Goal: Transaction & Acquisition: Purchase product/service

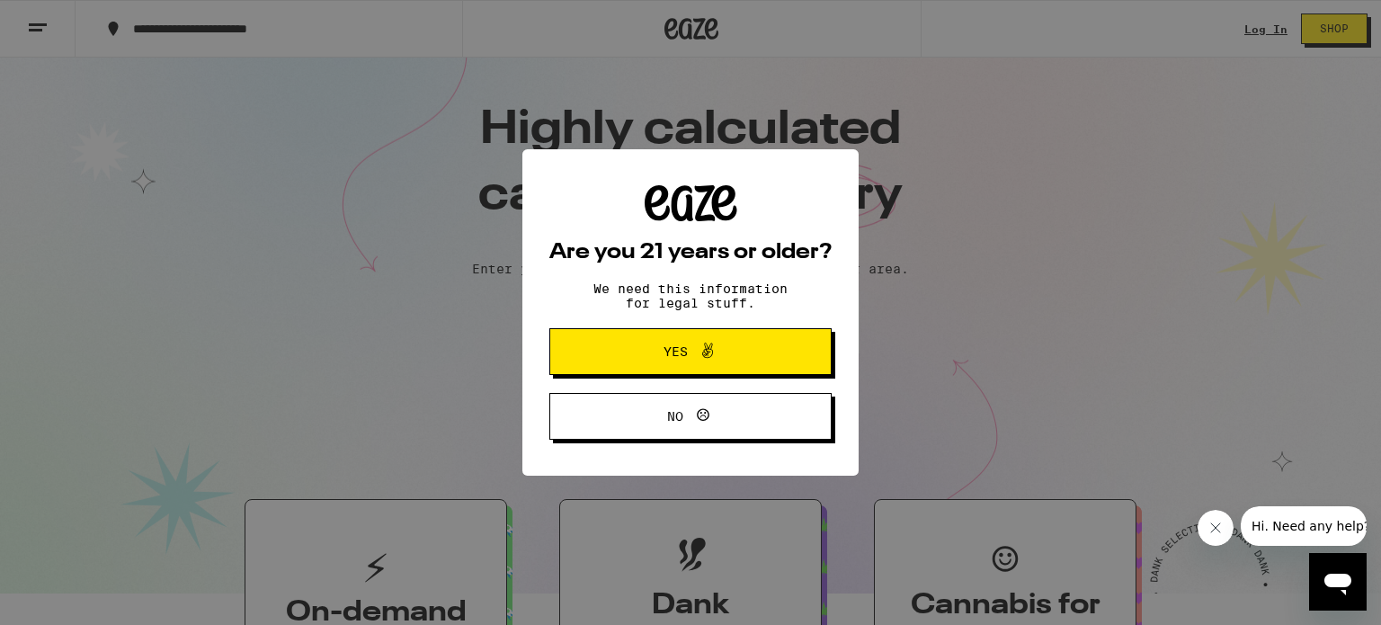
click at [867, 488] on div "Are you 21 years or older? We need this information for legal stuff. Yes No" at bounding box center [690, 312] width 1381 height 625
click at [789, 353] on button "Yes" at bounding box center [690, 351] width 282 height 47
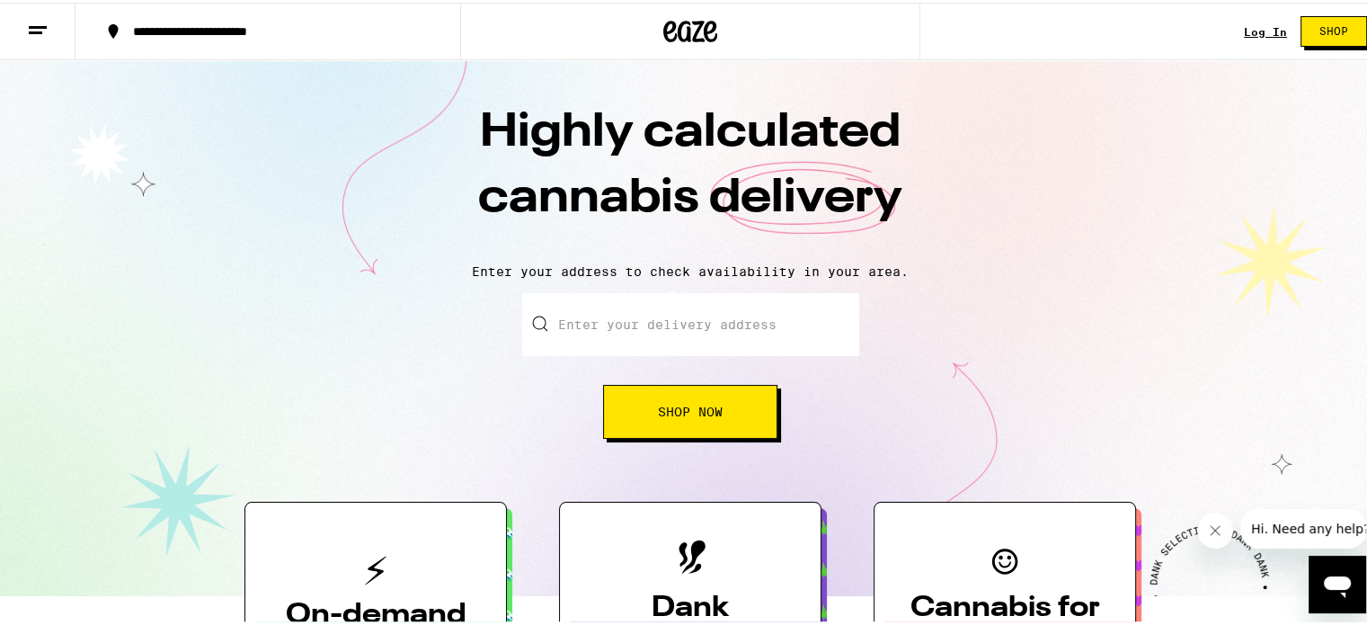
drag, startPoint x: 1090, startPoint y: 10, endPoint x: 1143, endPoint y: 28, distance: 56.0
click at [1114, 8] on div "**********" at bounding box center [690, 29] width 1381 height 58
click at [1255, 28] on link "Log In" at bounding box center [1265, 29] width 43 height 12
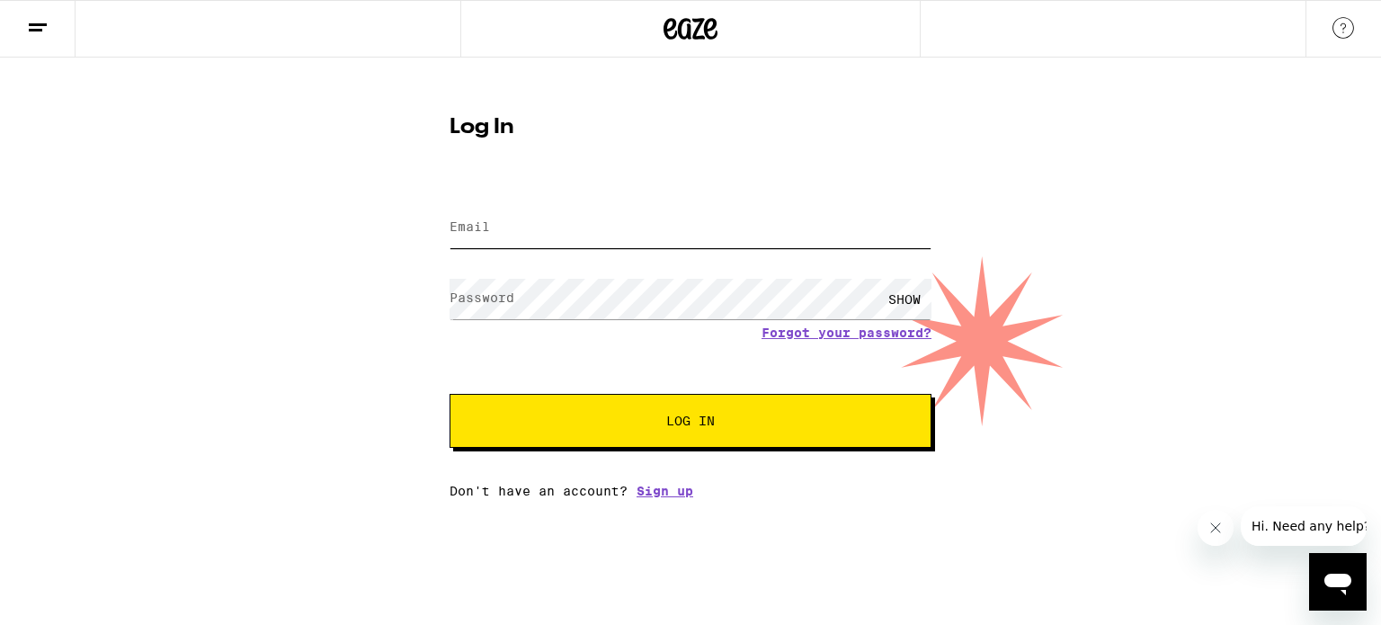
type input "[EMAIL_ADDRESS][DOMAIN_NAME]"
click at [665, 420] on span "Log In" at bounding box center [690, 420] width 336 height 13
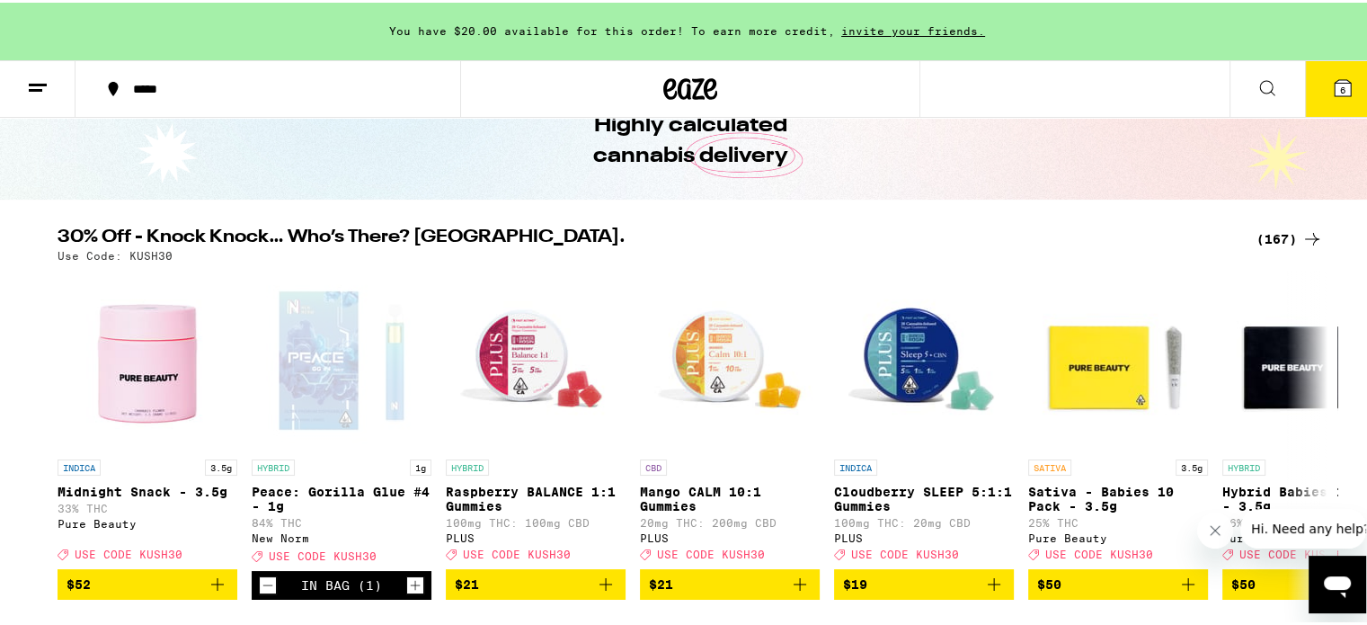
scroll to position [205, 0]
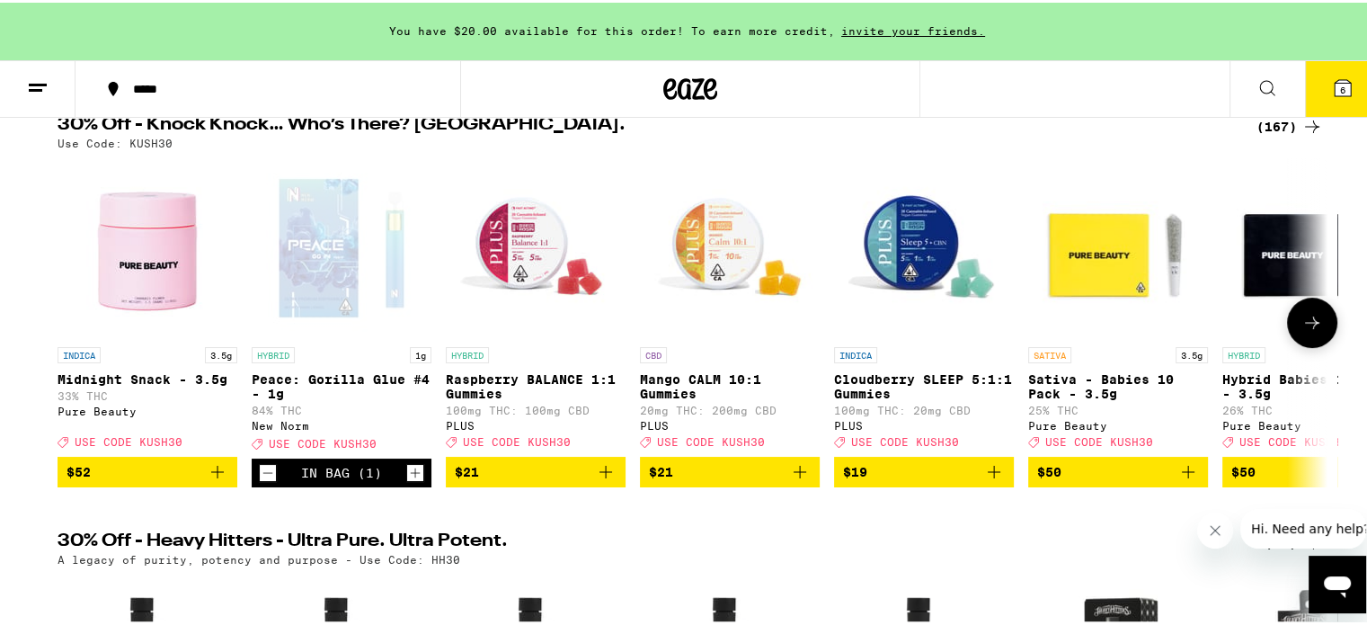
click at [331, 247] on div "Open page for Peace: Gorilla Glue #4 - 1g from New Norm" at bounding box center [342, 246] width 180 height 180
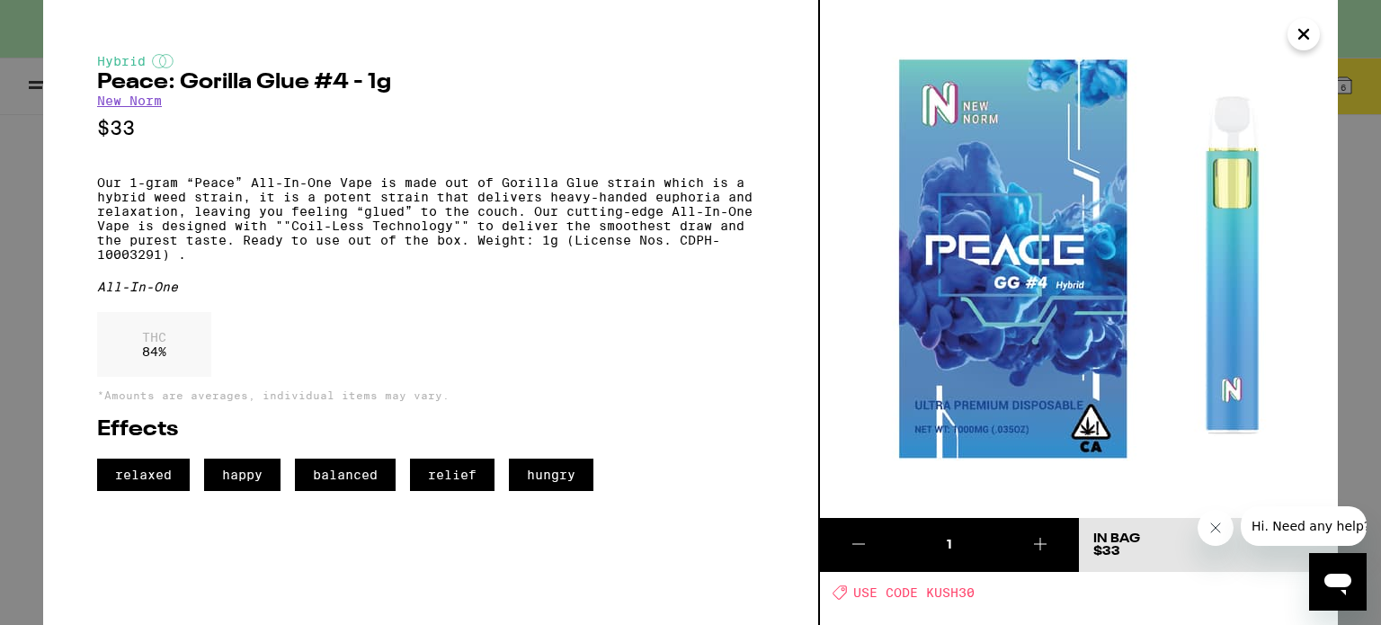
click at [913, 542] on div "1" at bounding box center [948, 545] width 103 height 18
click at [1044, 544] on icon at bounding box center [1040, 544] width 22 height 22
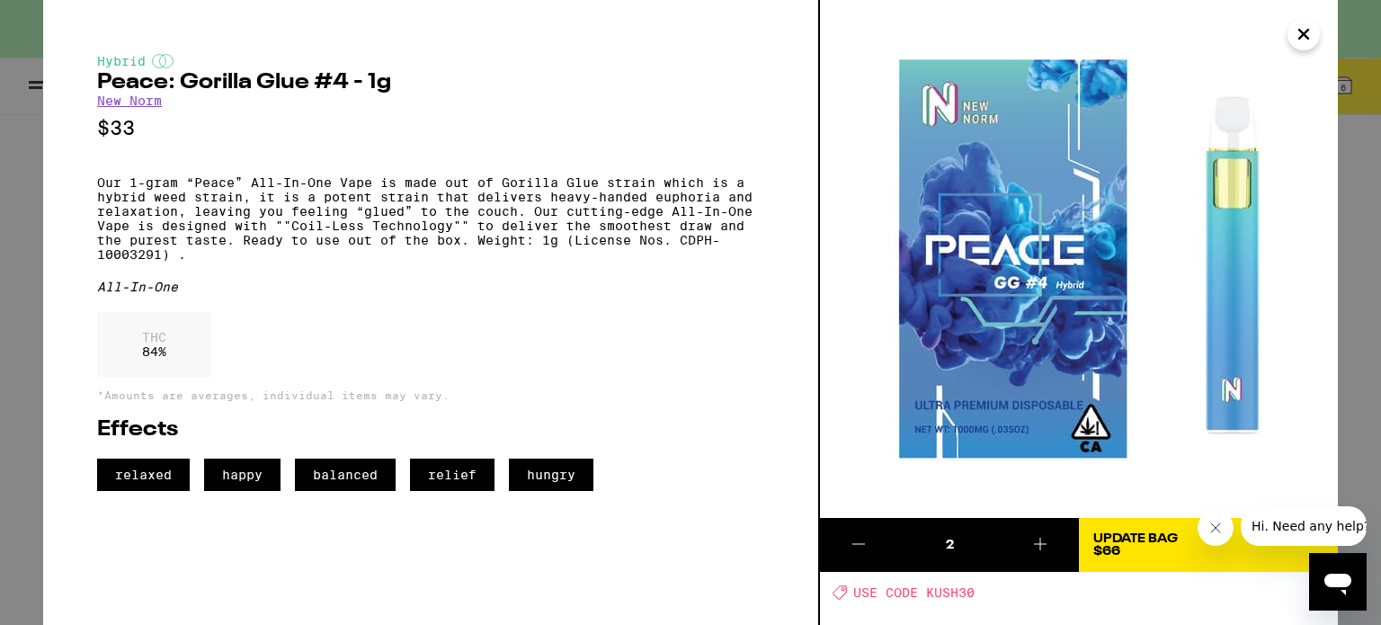
click at [1302, 33] on icon "Close" at bounding box center [1303, 34] width 9 height 9
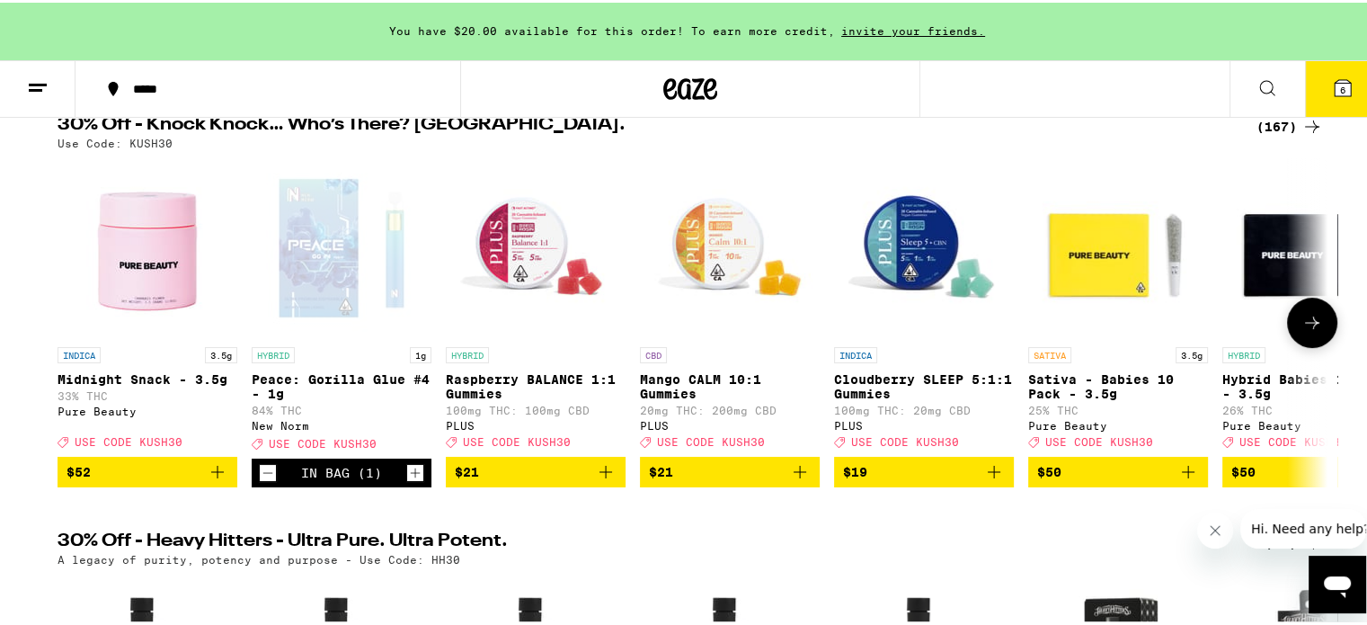
click at [1309, 339] on button at bounding box center [1312, 320] width 50 height 50
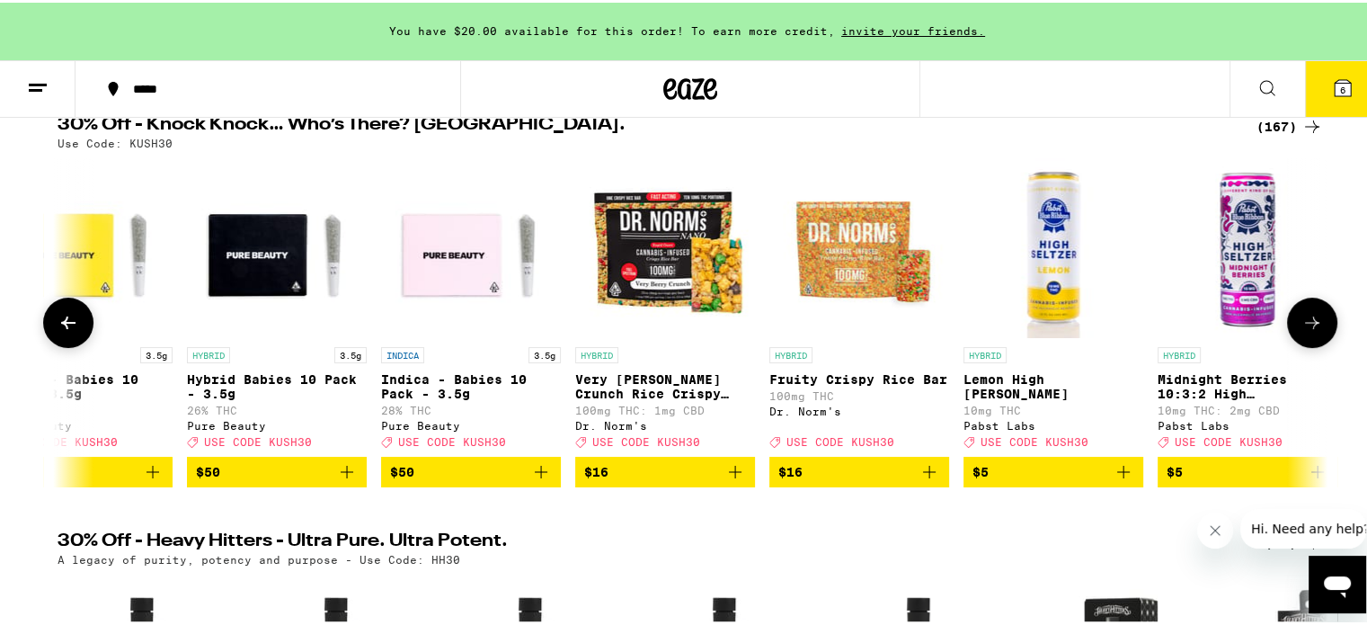
scroll to position [0, 1070]
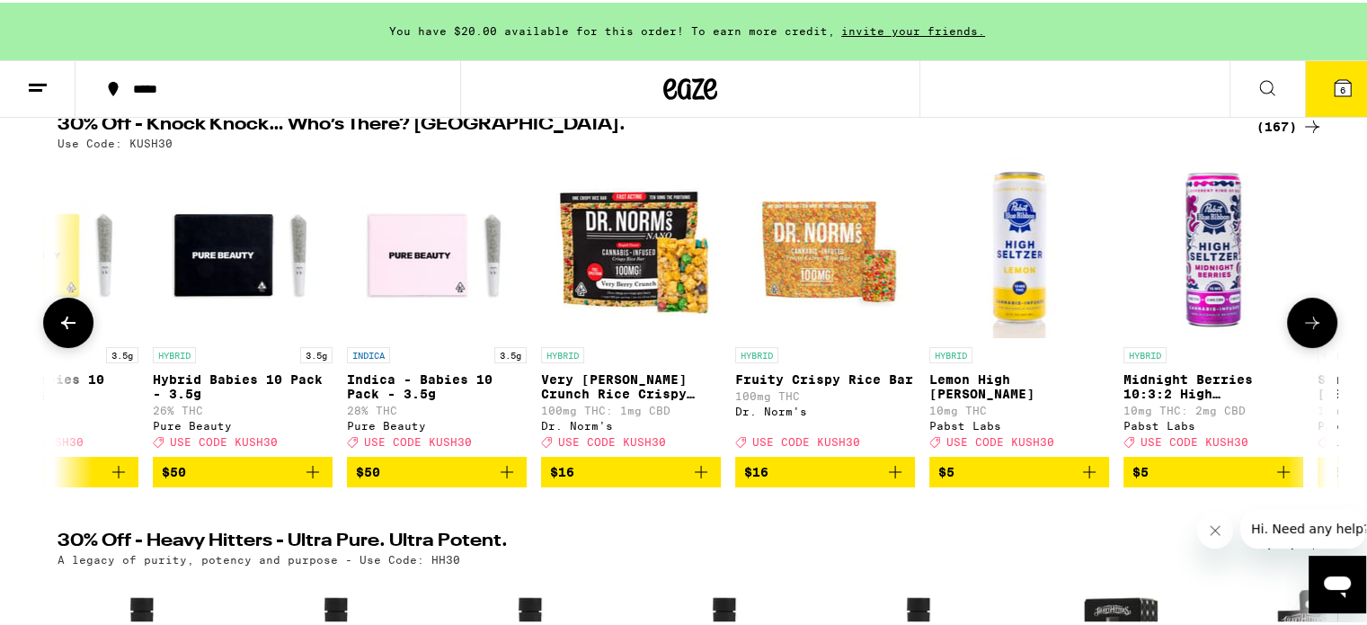
click at [1309, 339] on button at bounding box center [1312, 320] width 50 height 50
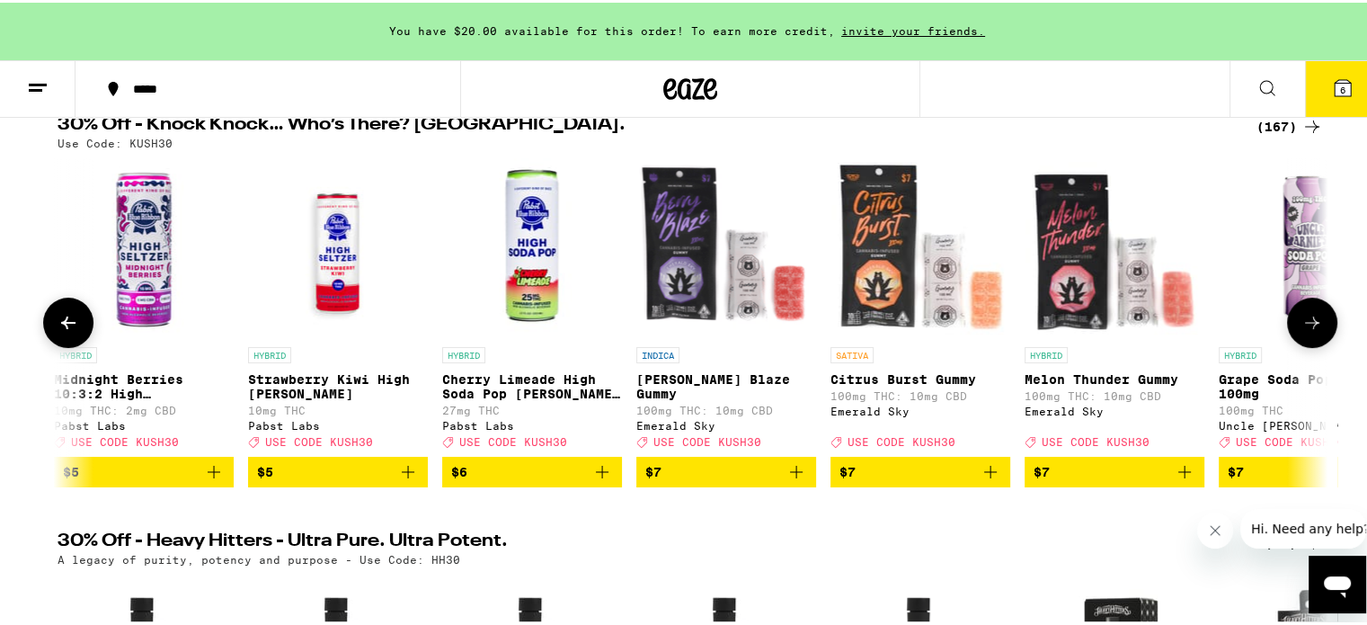
click at [1309, 339] on button at bounding box center [1312, 320] width 50 height 50
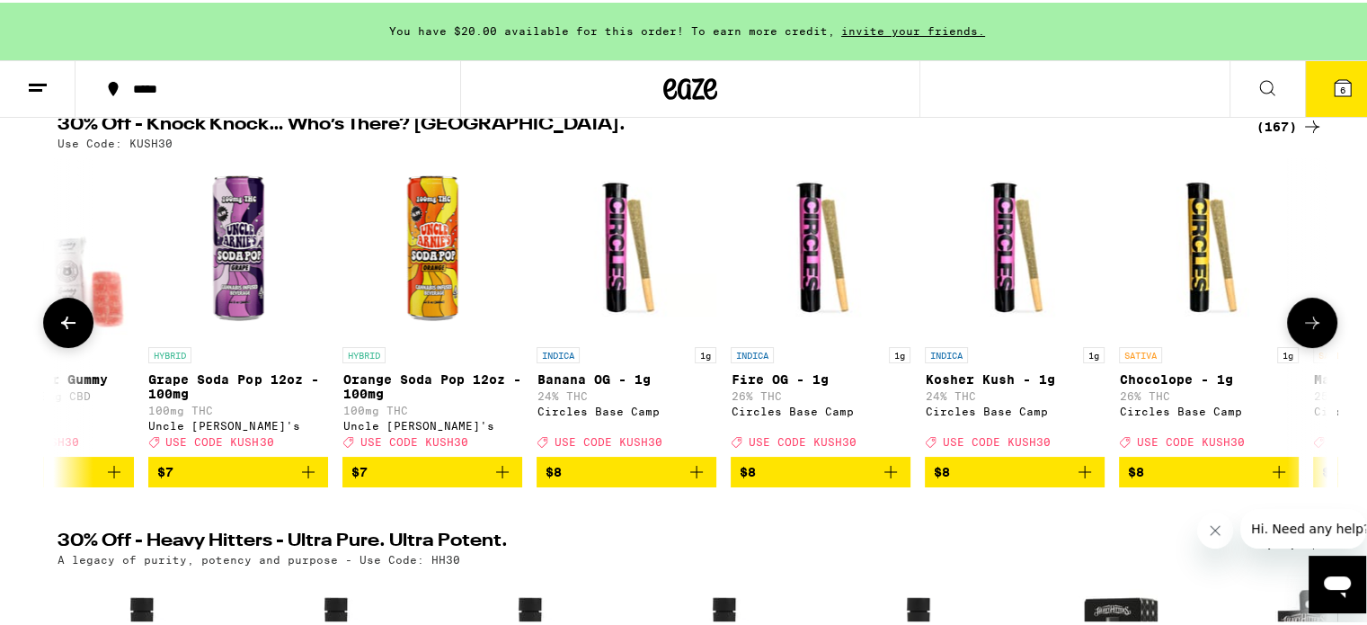
click at [1304, 343] on button at bounding box center [1312, 320] width 50 height 50
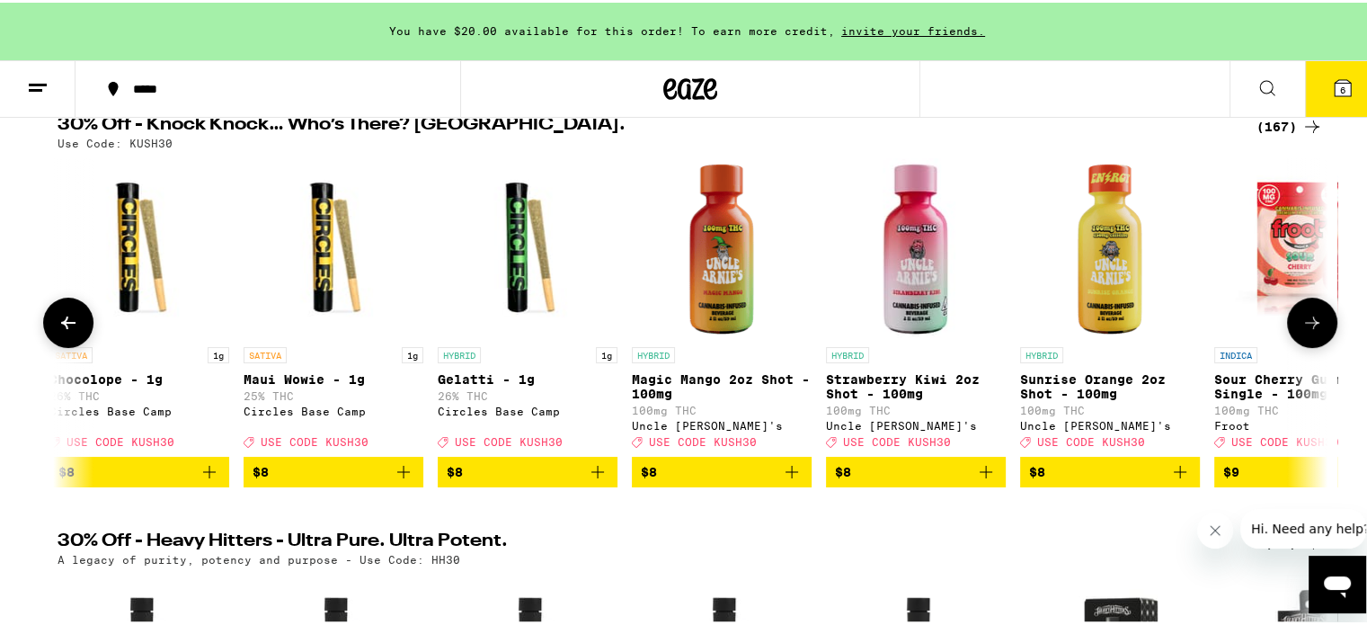
click at [1301, 345] on button at bounding box center [1312, 320] width 50 height 50
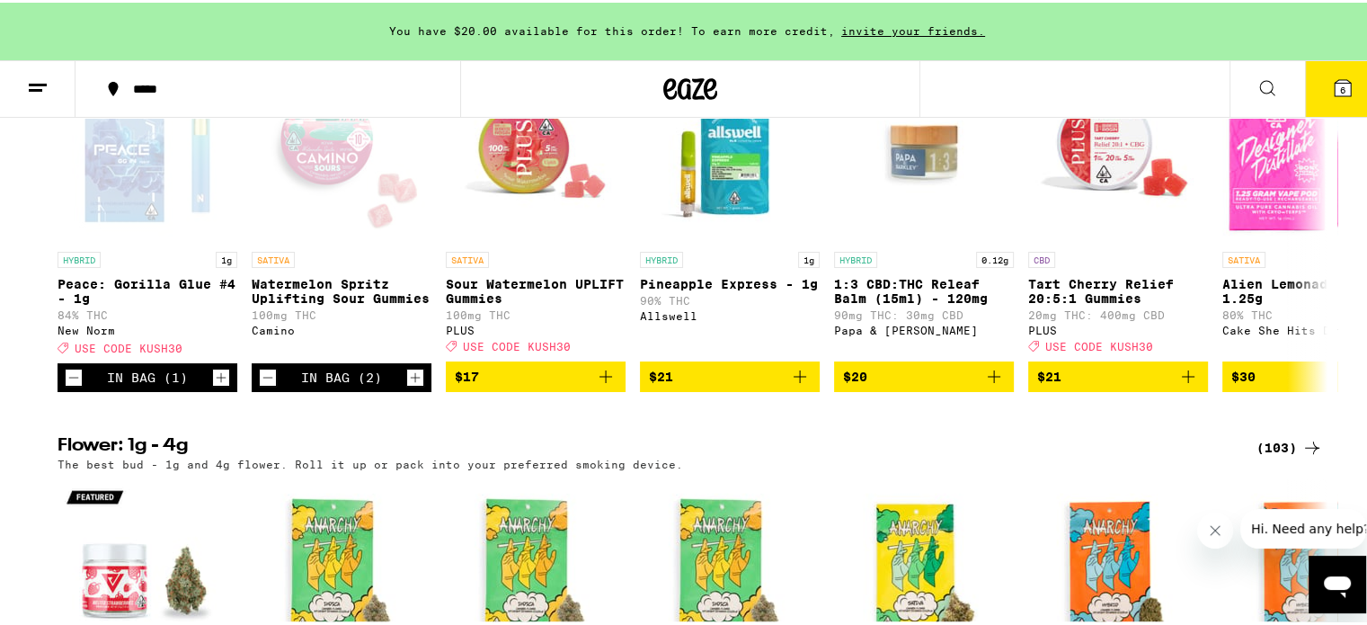
scroll to position [1834, 0]
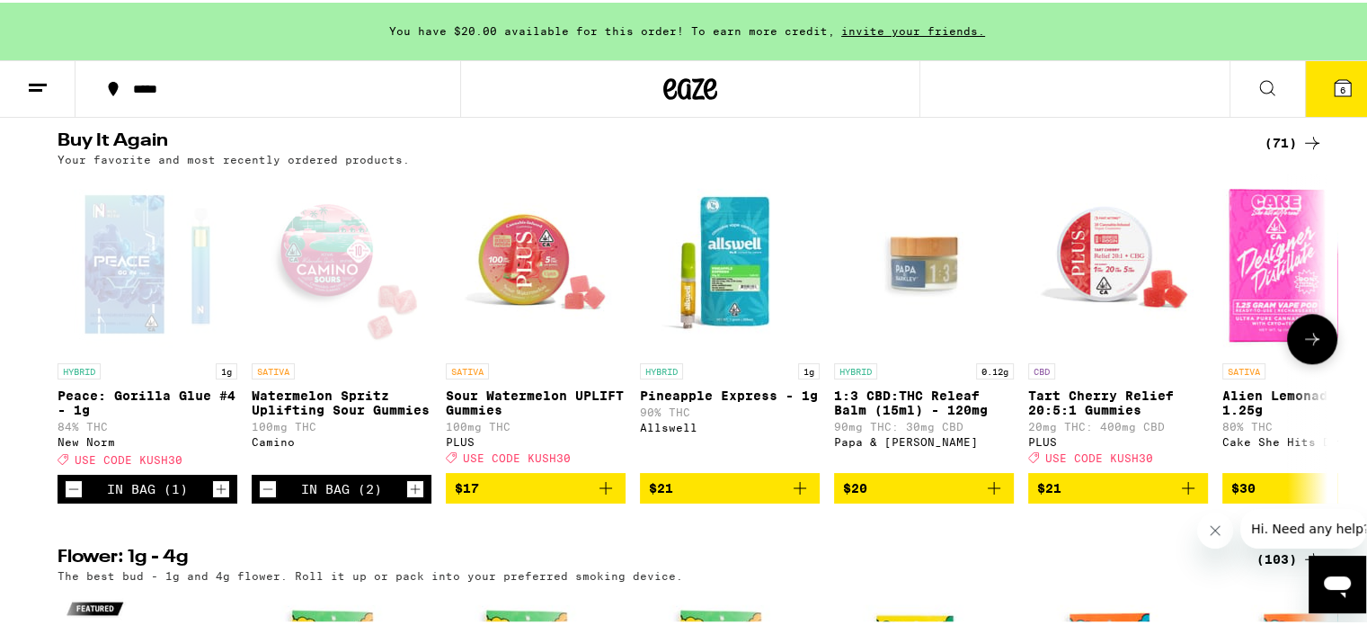
click at [1315, 347] on icon at bounding box center [1313, 336] width 22 height 22
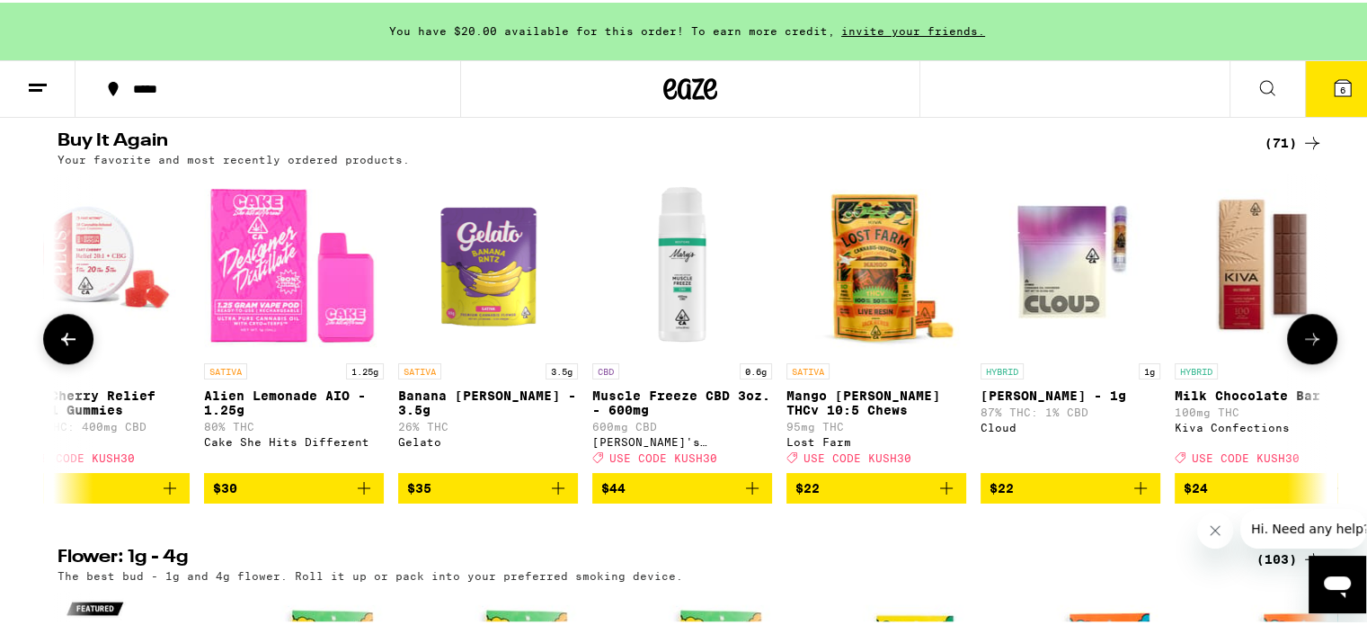
scroll to position [0, 1070]
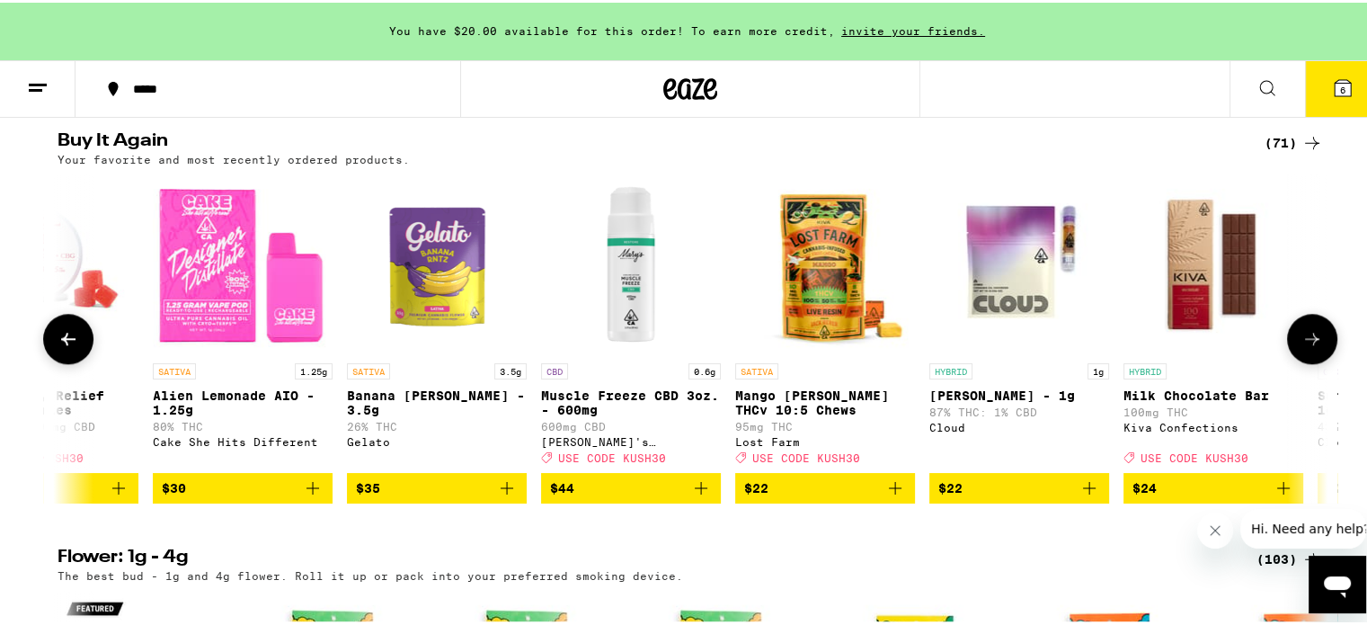
click at [1316, 361] on button at bounding box center [1312, 336] width 50 height 50
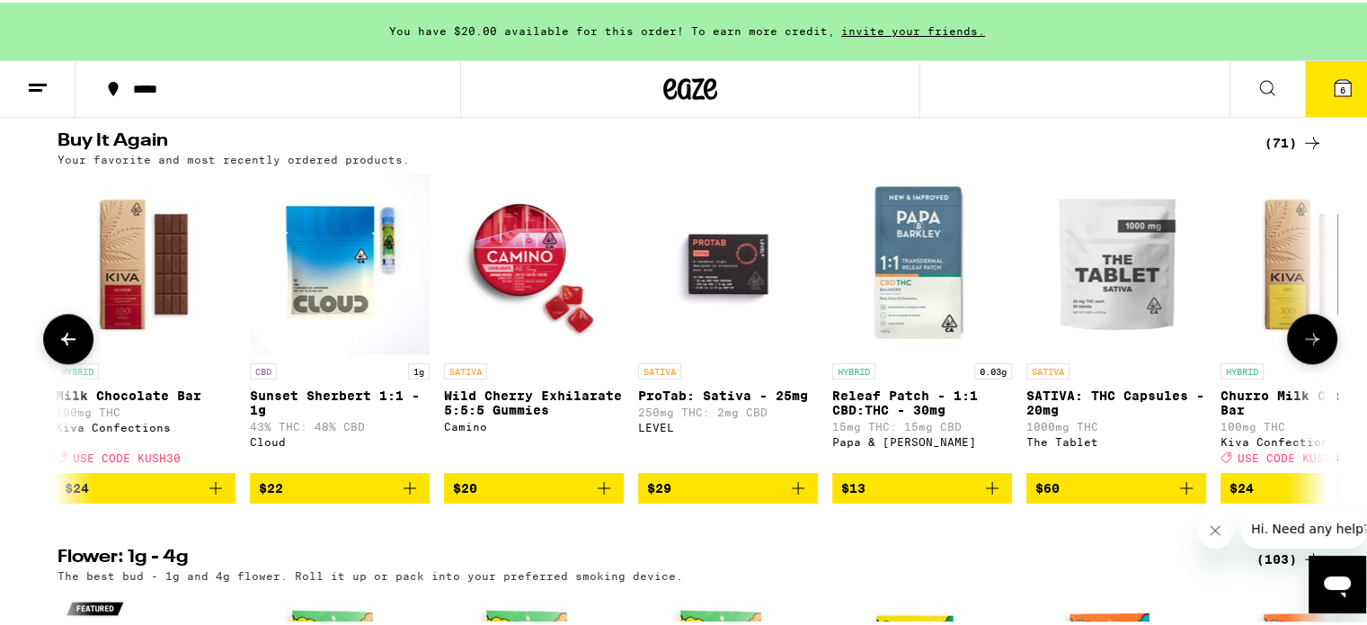
scroll to position [0, 2140]
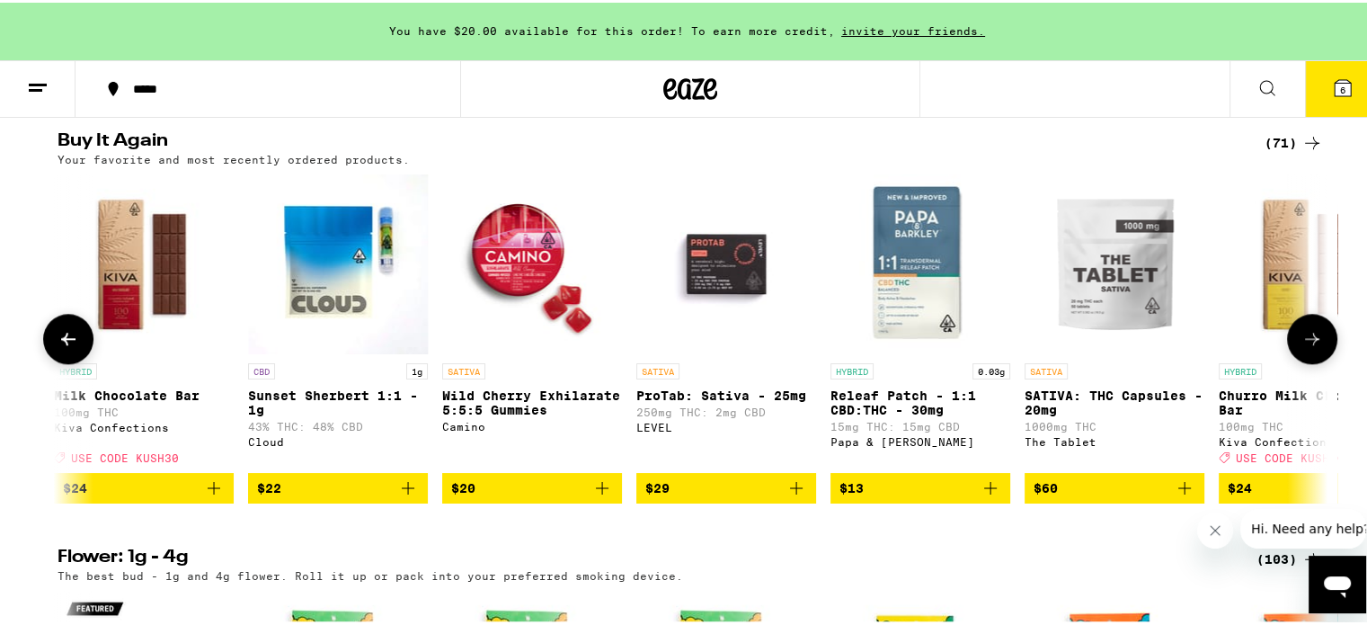
click at [1316, 361] on button at bounding box center [1312, 336] width 50 height 50
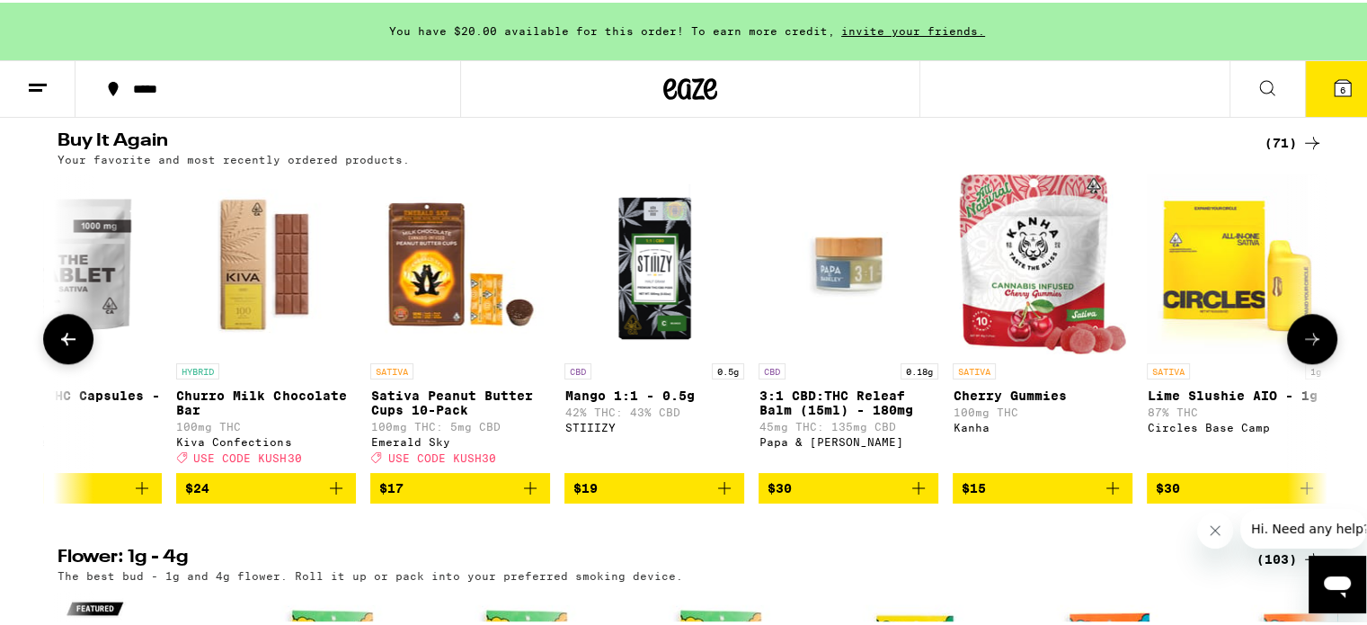
scroll to position [0, 3210]
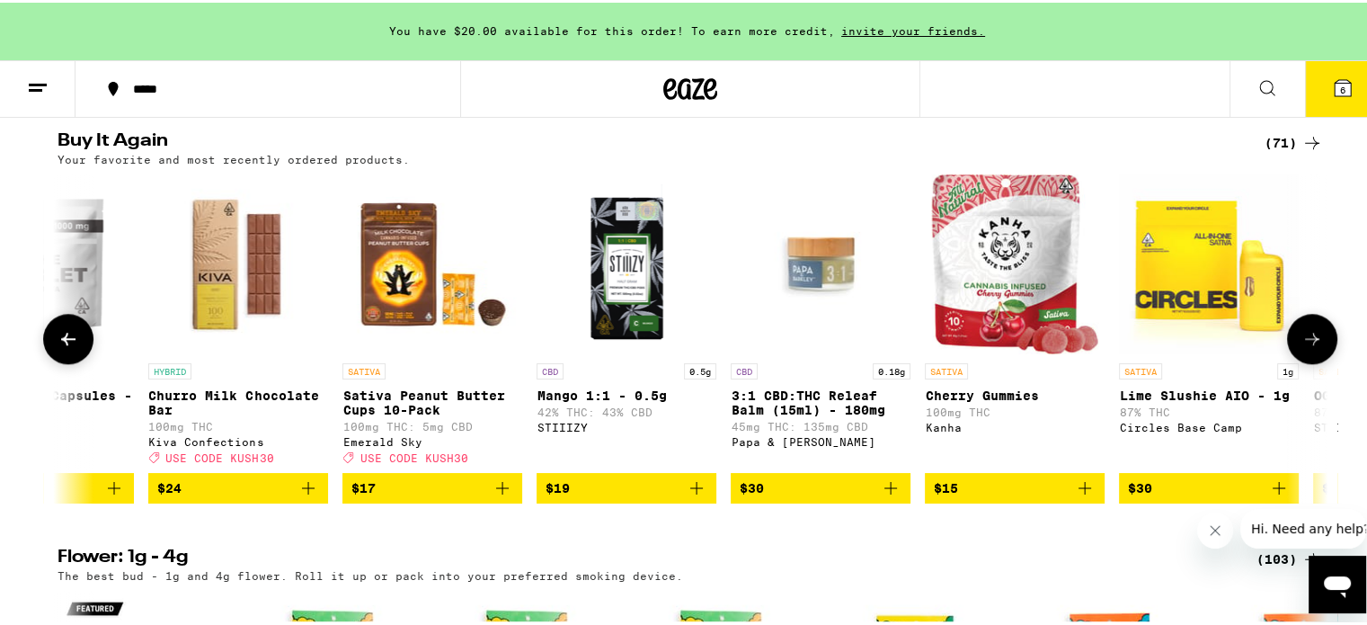
click at [1316, 361] on button at bounding box center [1312, 336] width 50 height 50
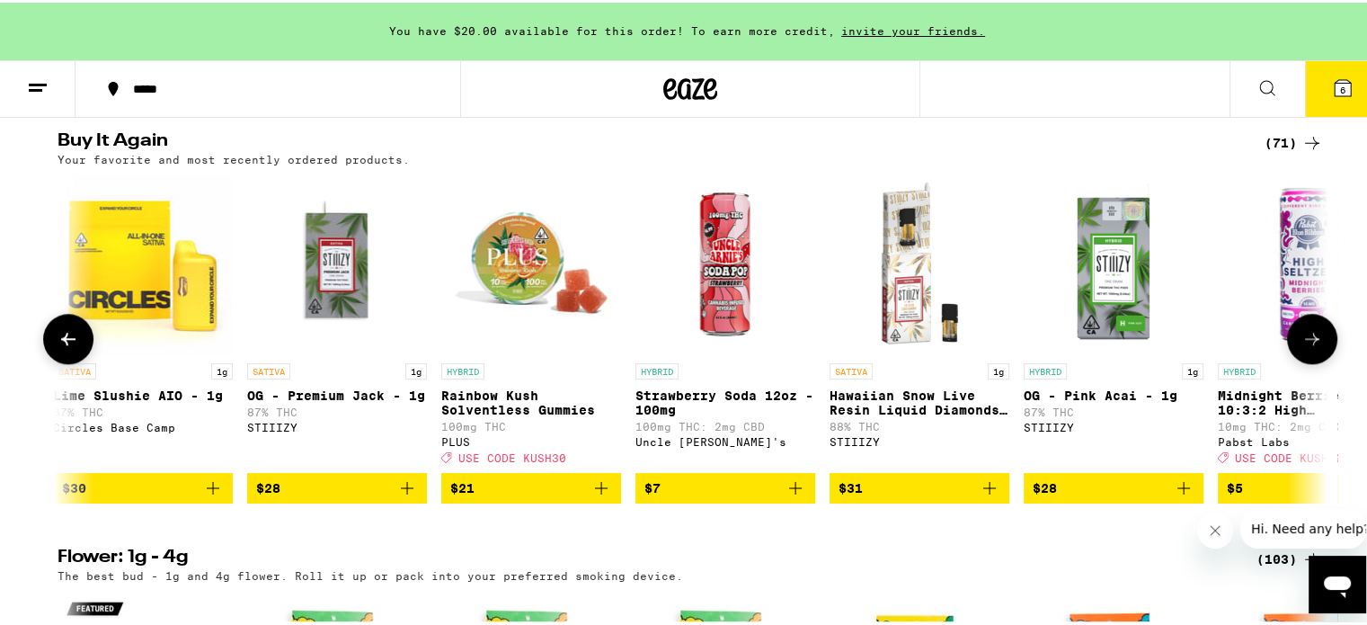
scroll to position [0, 4280]
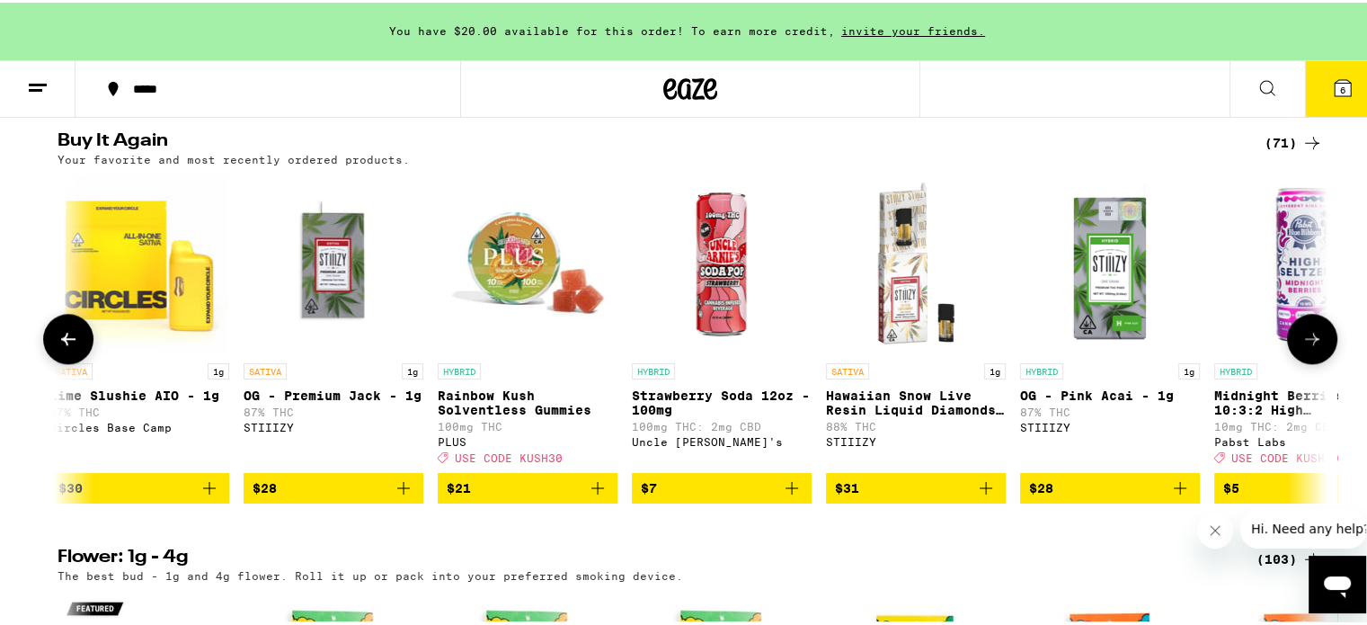
click at [63, 347] on icon at bounding box center [69, 336] width 22 height 22
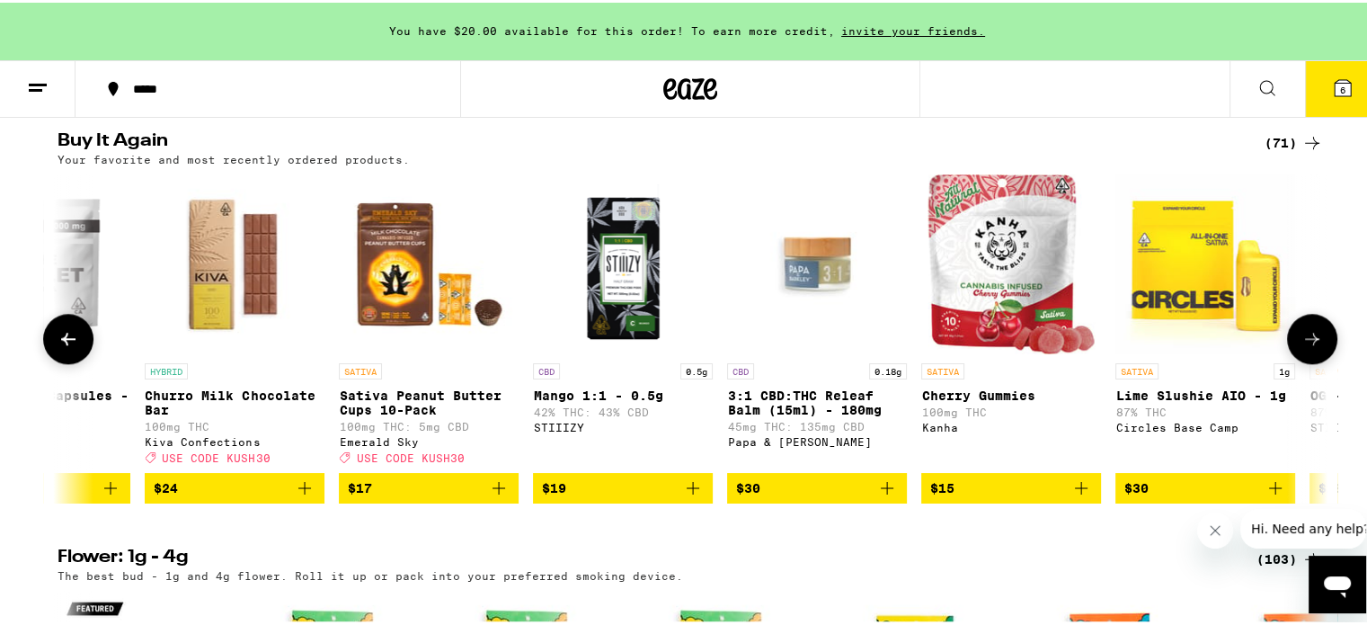
scroll to position [0, 3211]
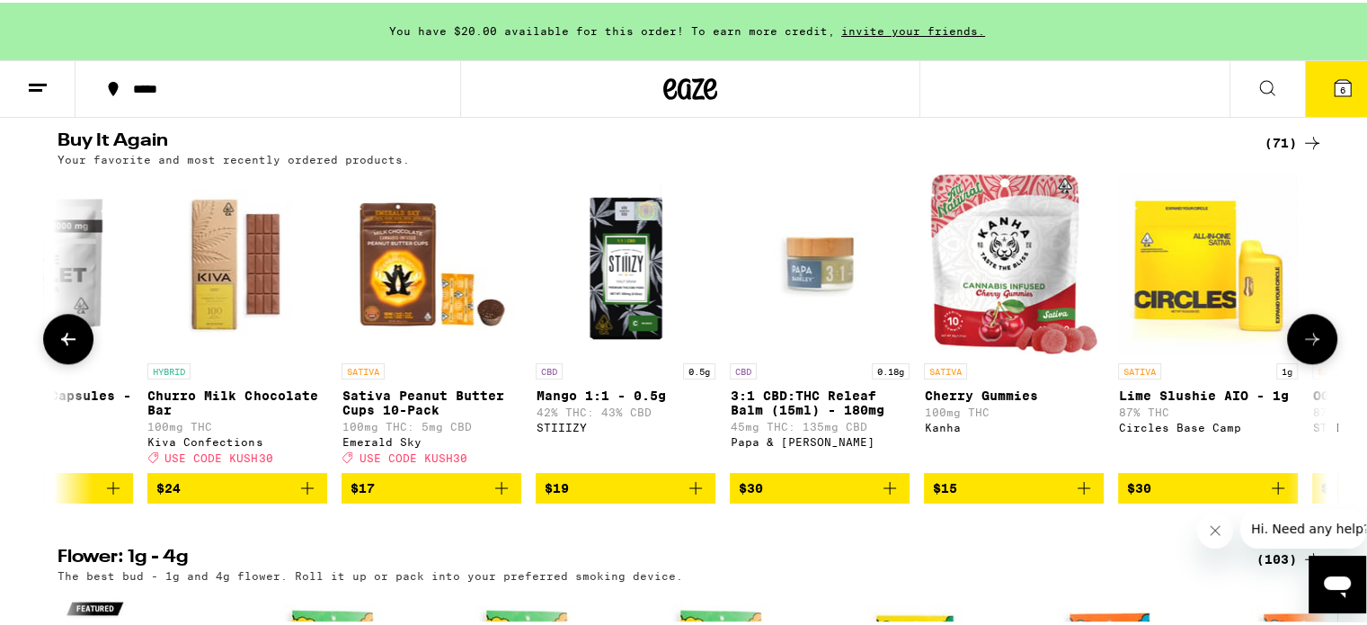
click at [773, 496] on span "$30" at bounding box center [820, 486] width 162 height 22
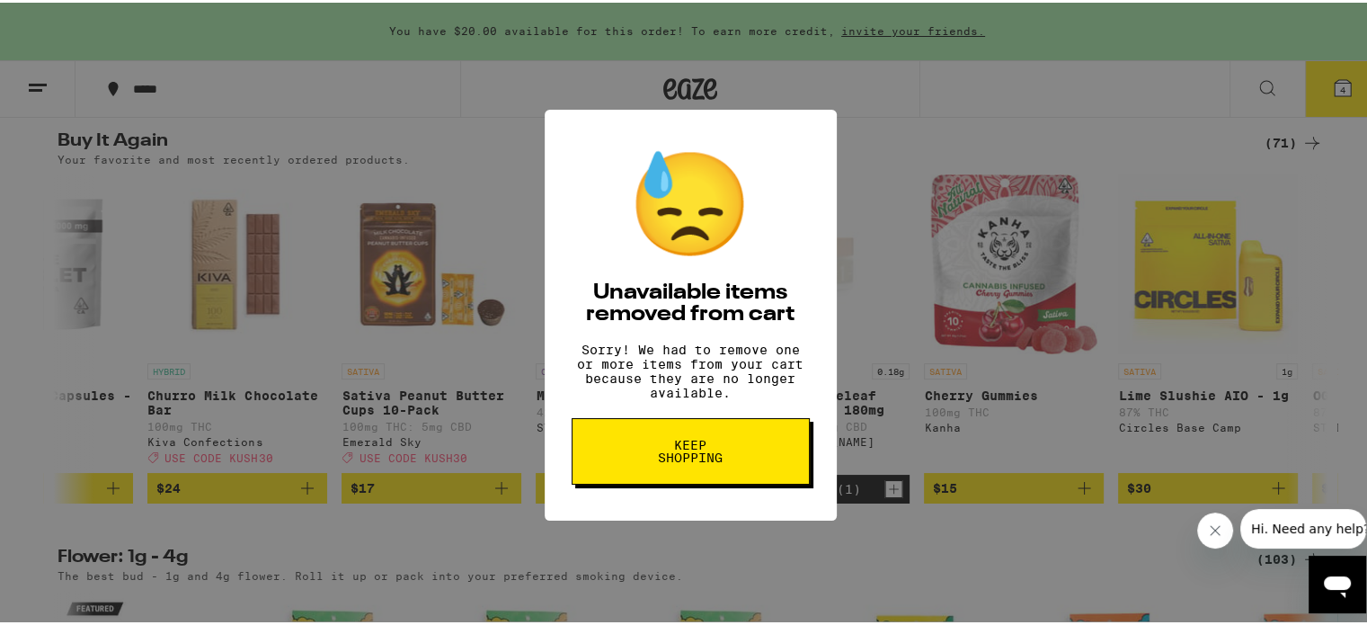
click at [718, 459] on span "Keep Shopping" at bounding box center [691, 448] width 93 height 25
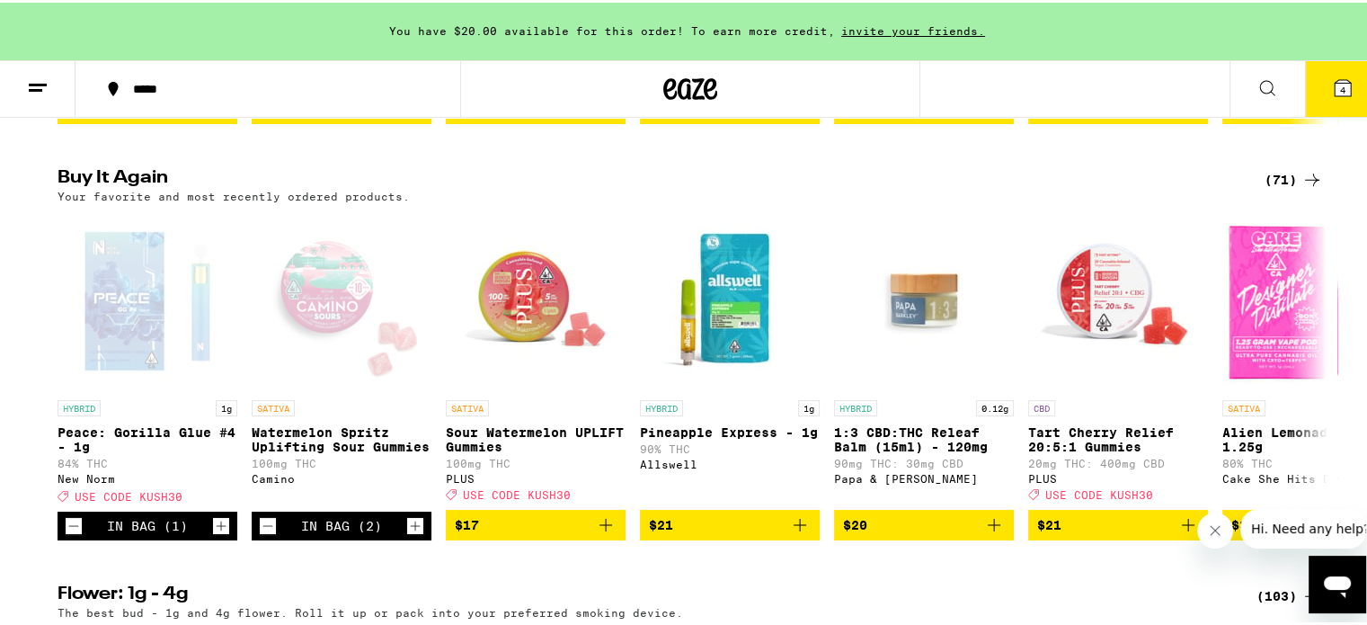
scroll to position [1899, 0]
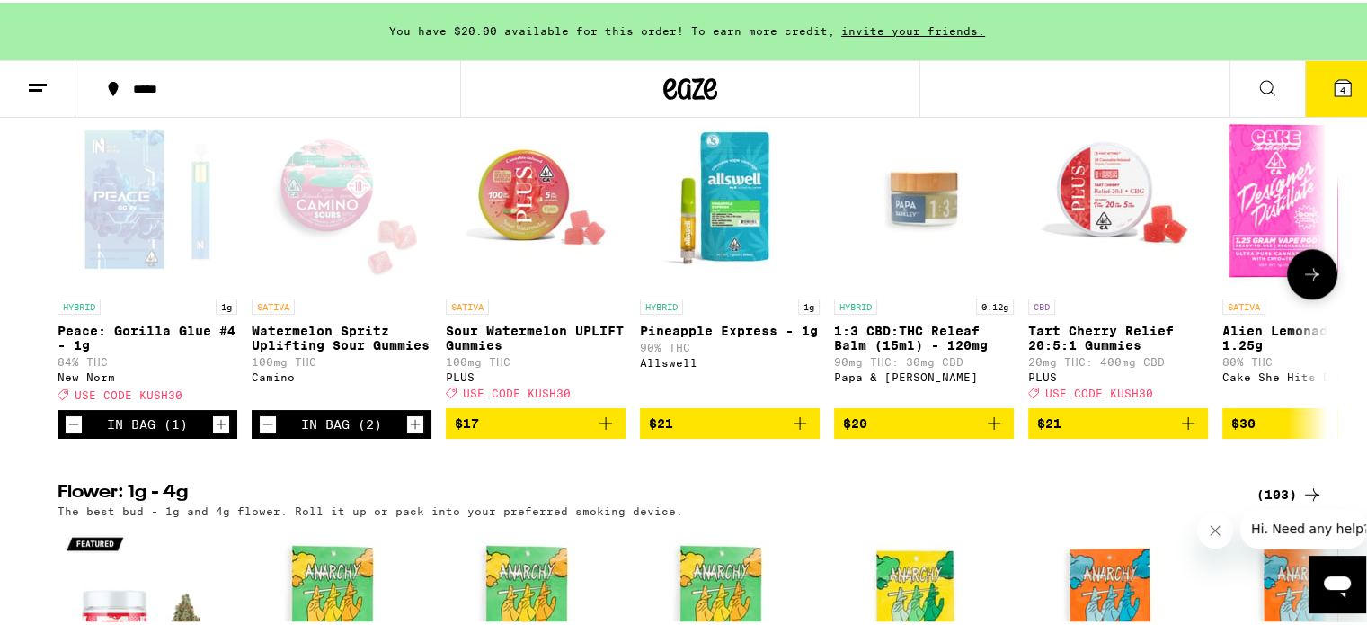
click at [1307, 282] on icon at bounding box center [1313, 272] width 22 height 22
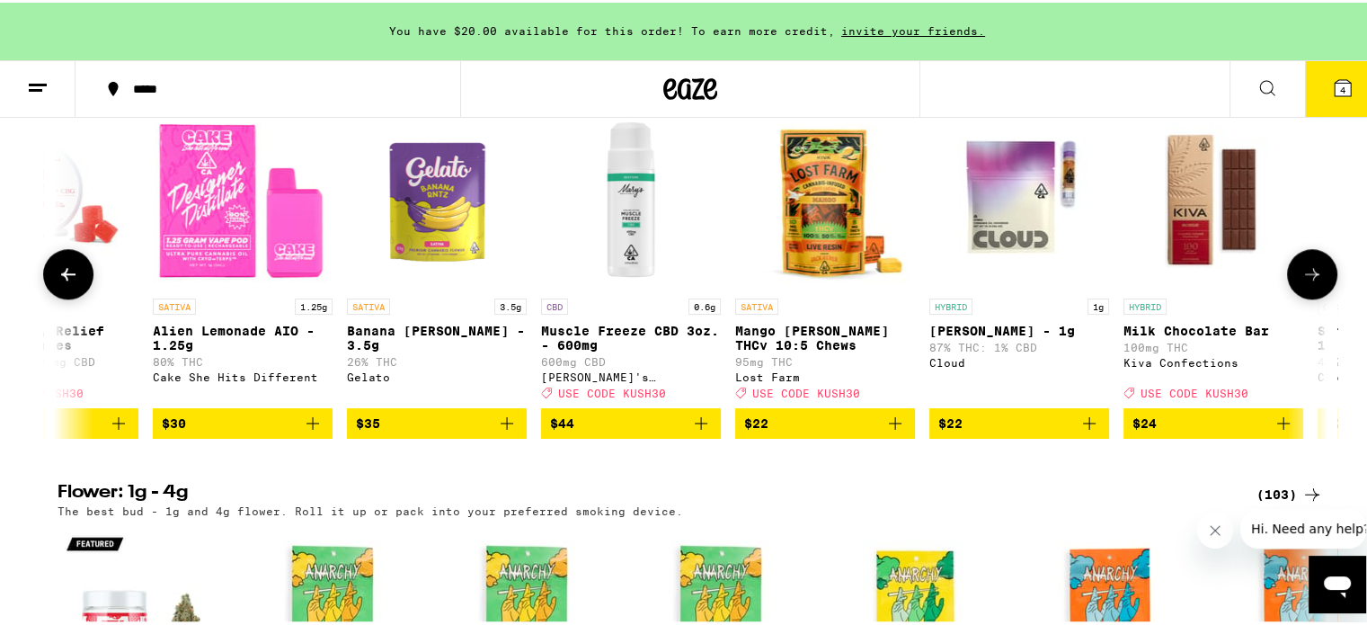
click at [1307, 282] on icon at bounding box center [1313, 272] width 22 height 22
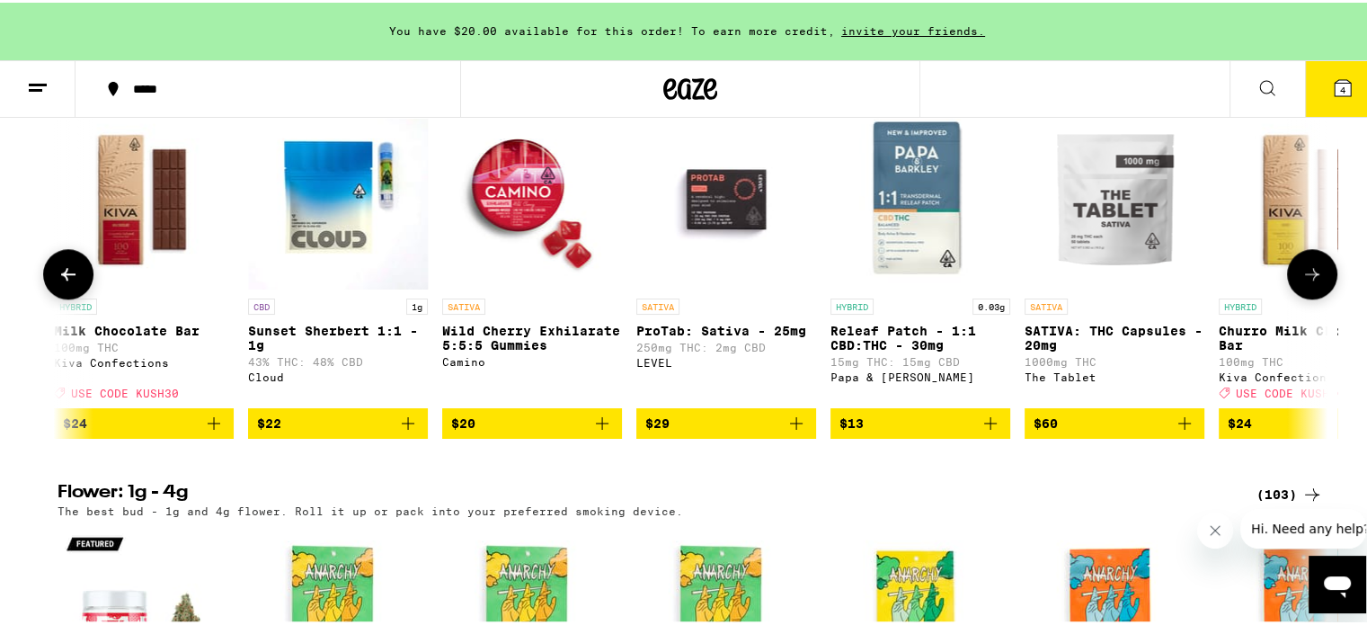
click at [1307, 282] on icon at bounding box center [1313, 272] width 22 height 22
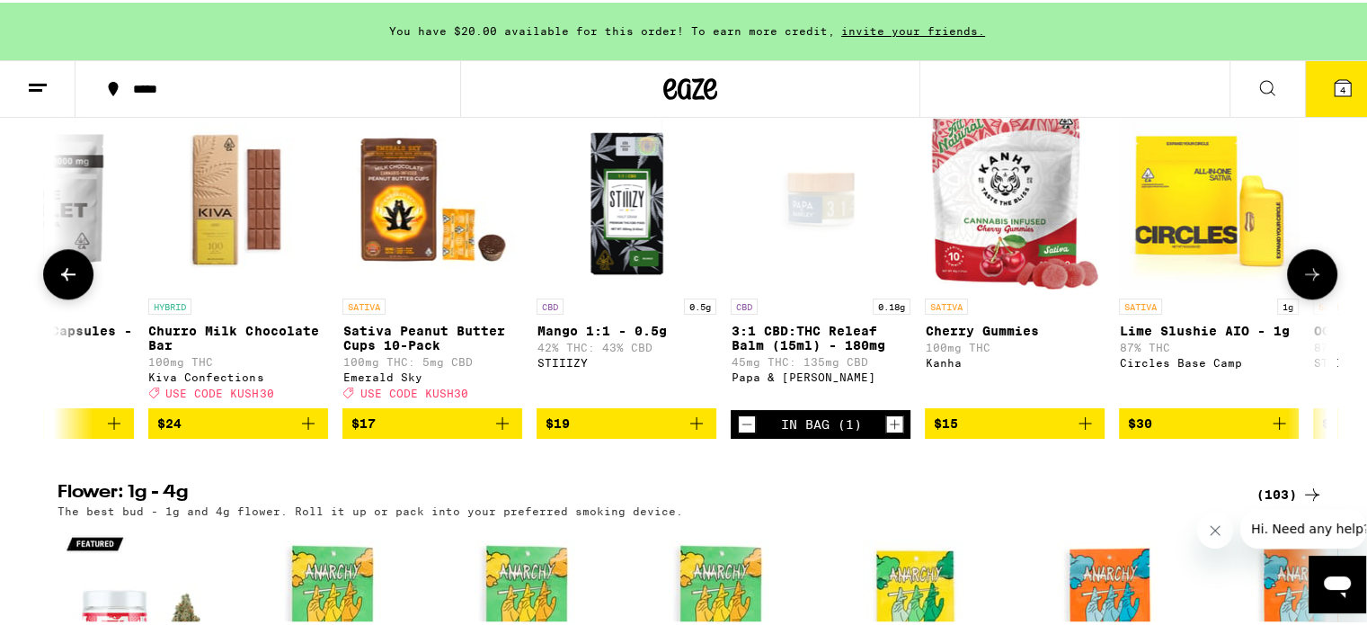
click at [1307, 282] on icon at bounding box center [1313, 272] width 22 height 22
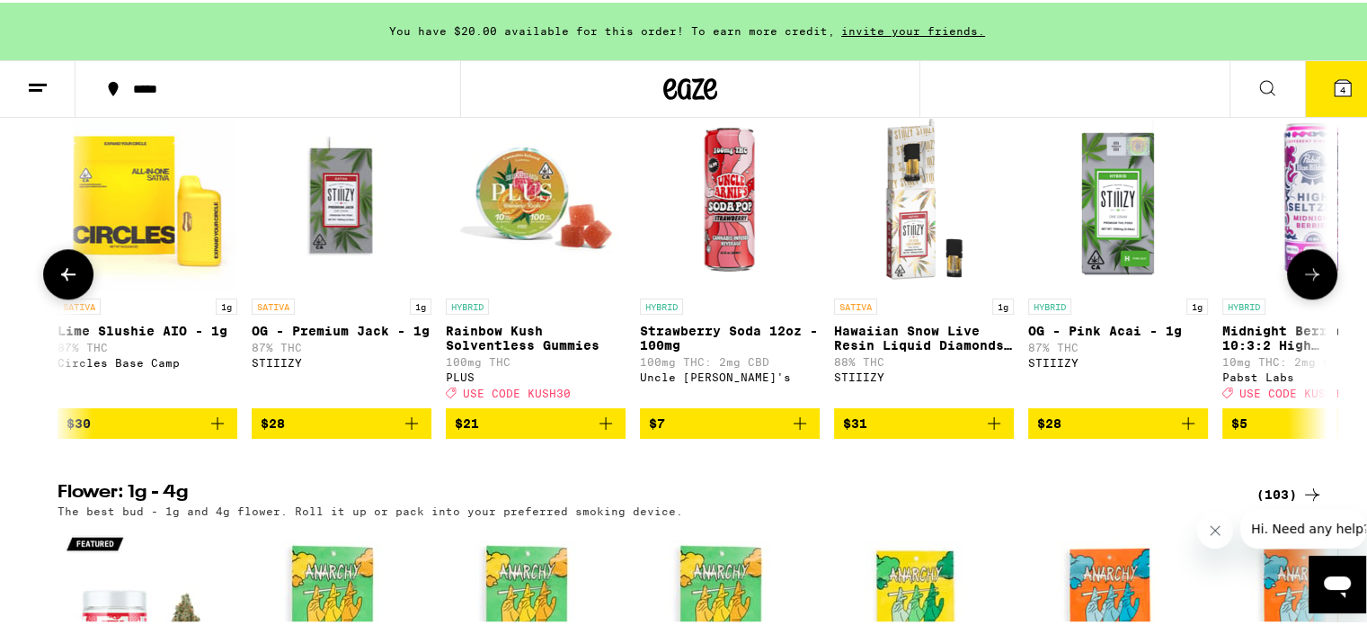
scroll to position [0, 4280]
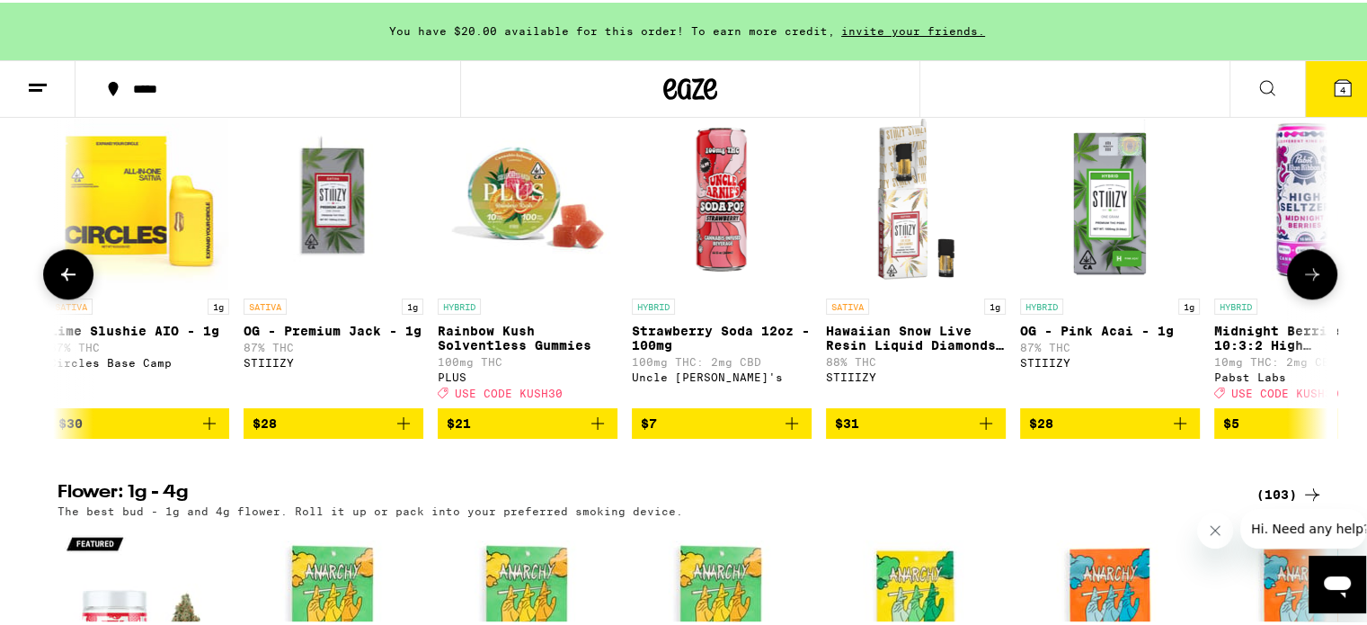
click at [1307, 282] on icon at bounding box center [1313, 272] width 22 height 22
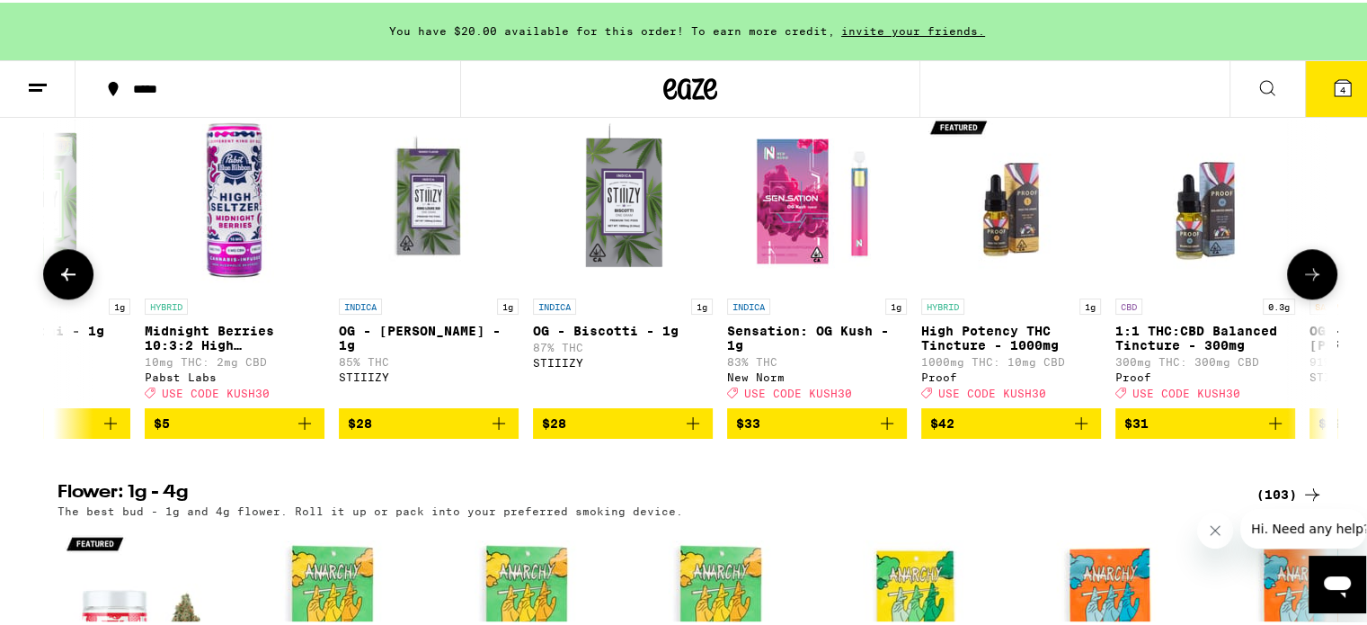
scroll to position [0, 5351]
click at [796, 258] on img "Open page for Sensation: OG Kush - 1g from New Norm" at bounding box center [816, 197] width 180 height 180
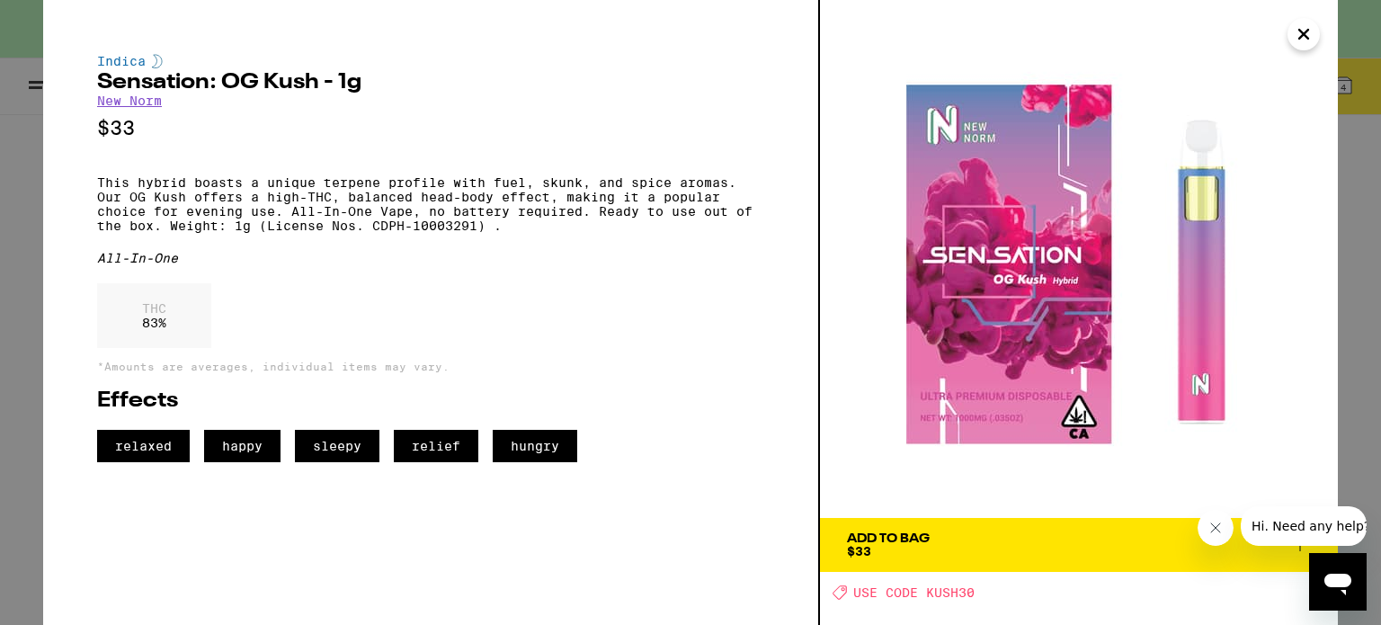
click at [1097, 535] on span "Add To Bag $33" at bounding box center [1079, 544] width 464 height 25
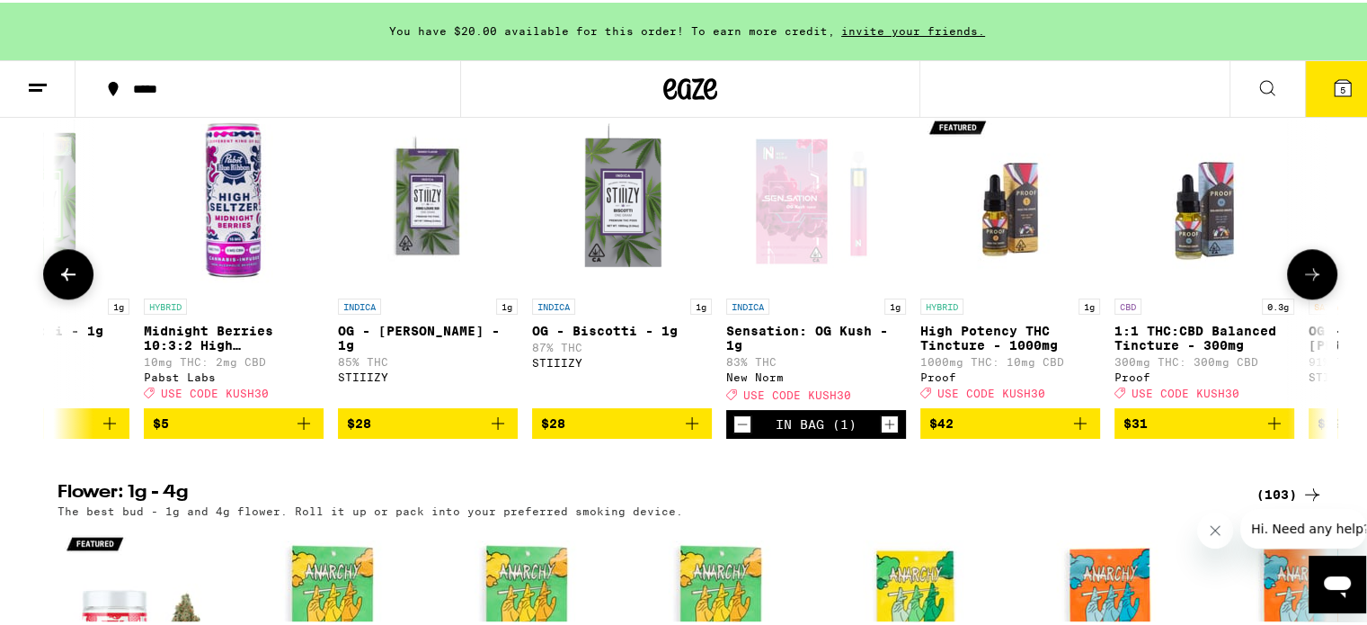
click at [1313, 282] on icon at bounding box center [1313, 272] width 22 height 22
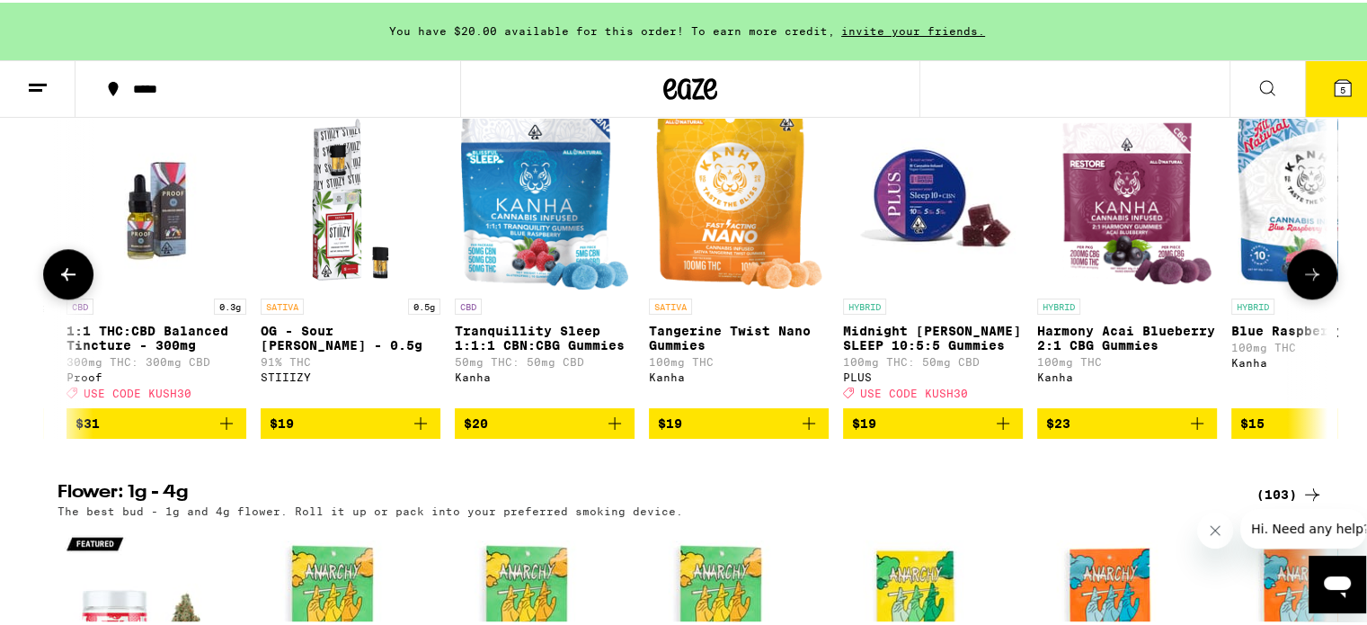
scroll to position [0, 6421]
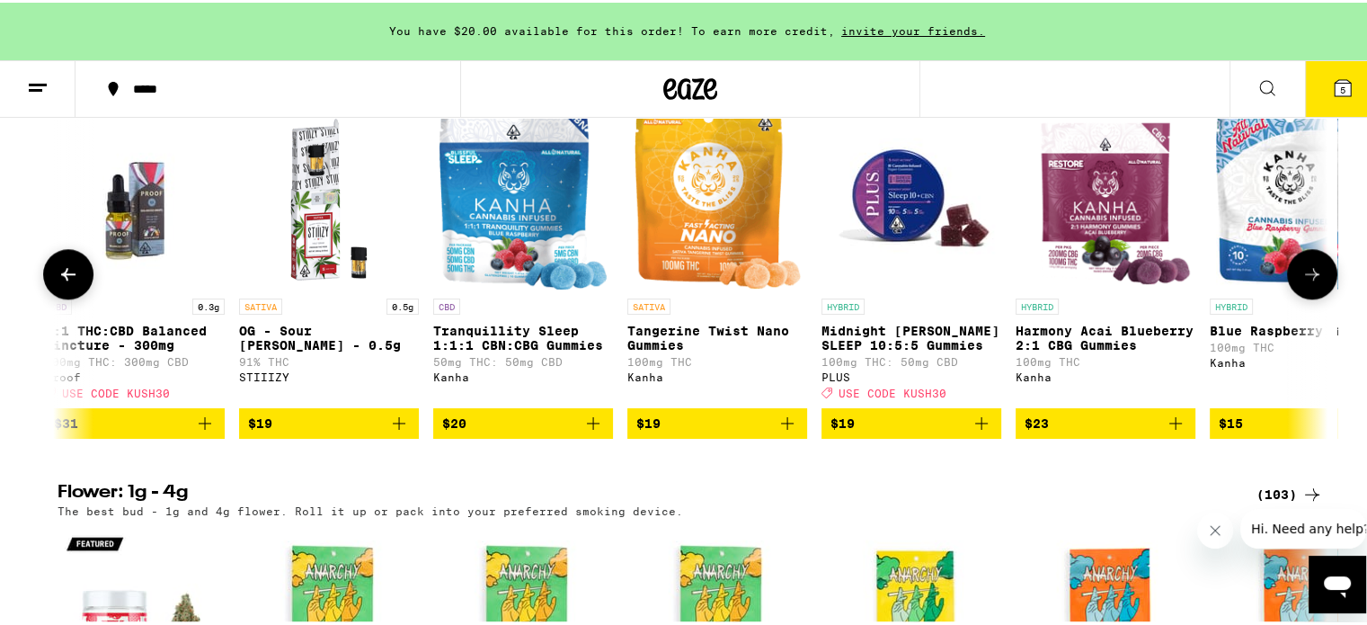
click at [1313, 282] on icon at bounding box center [1313, 272] width 22 height 22
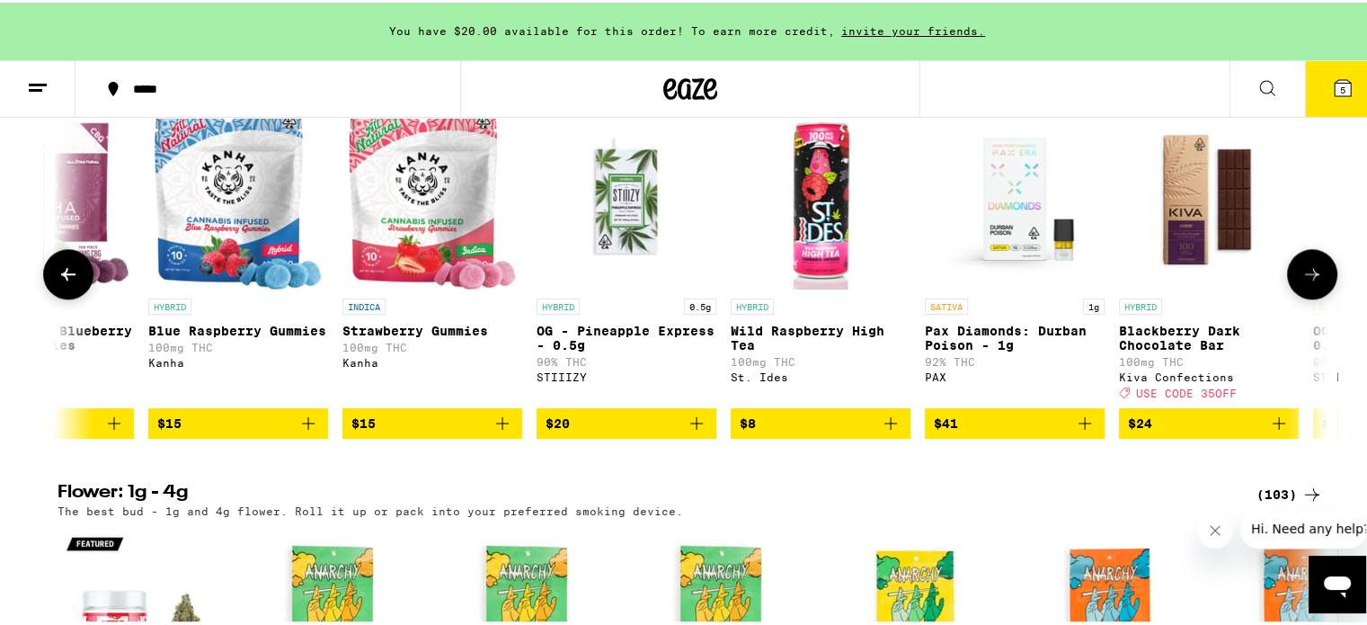
scroll to position [0, 7491]
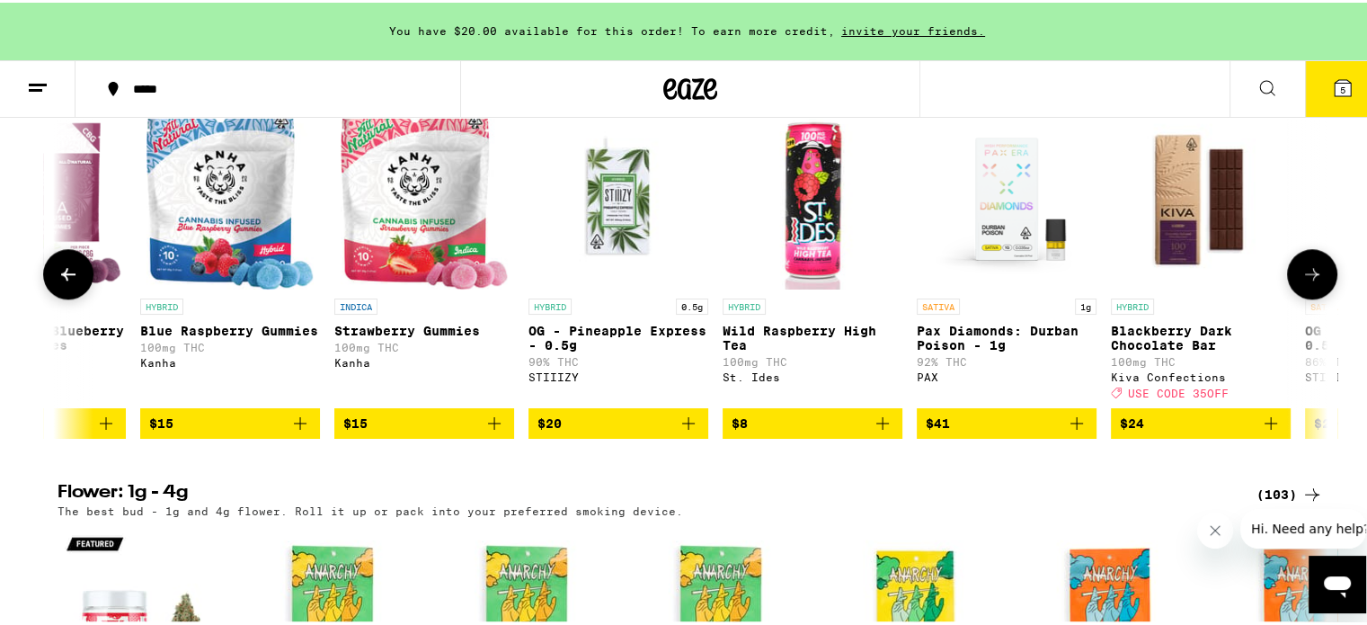
click at [1313, 282] on icon at bounding box center [1313, 272] width 22 height 22
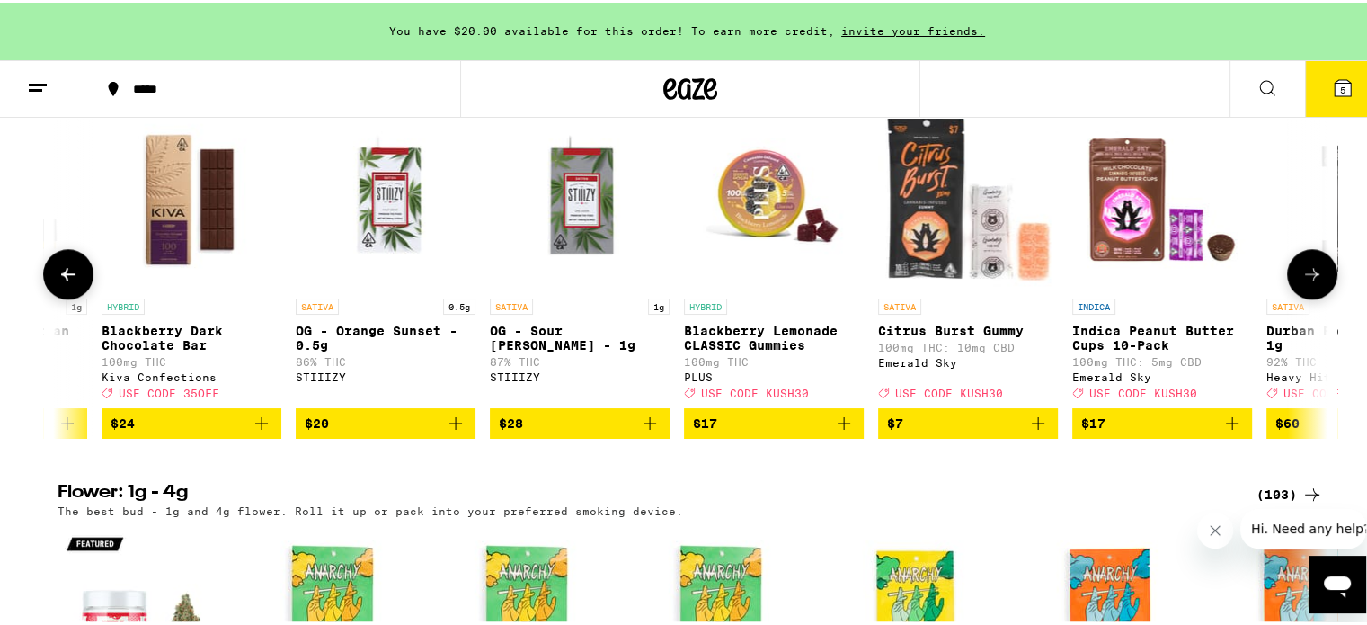
scroll to position [0, 8562]
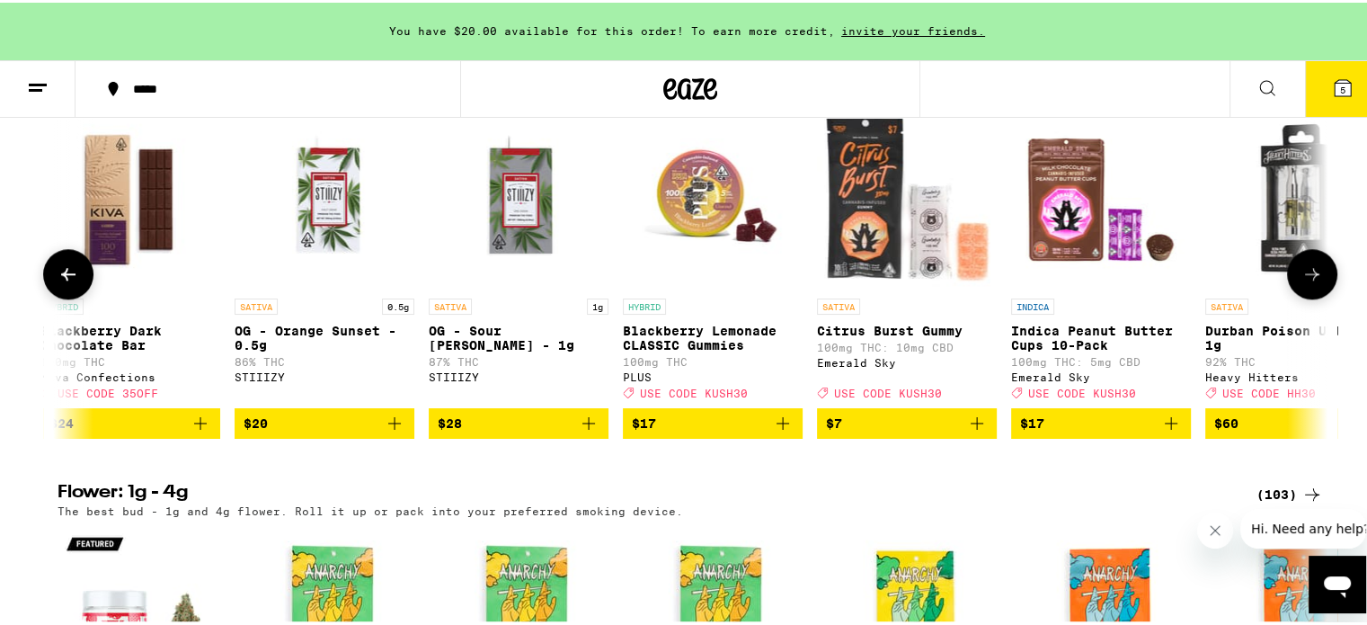
click at [1313, 282] on icon at bounding box center [1313, 272] width 22 height 22
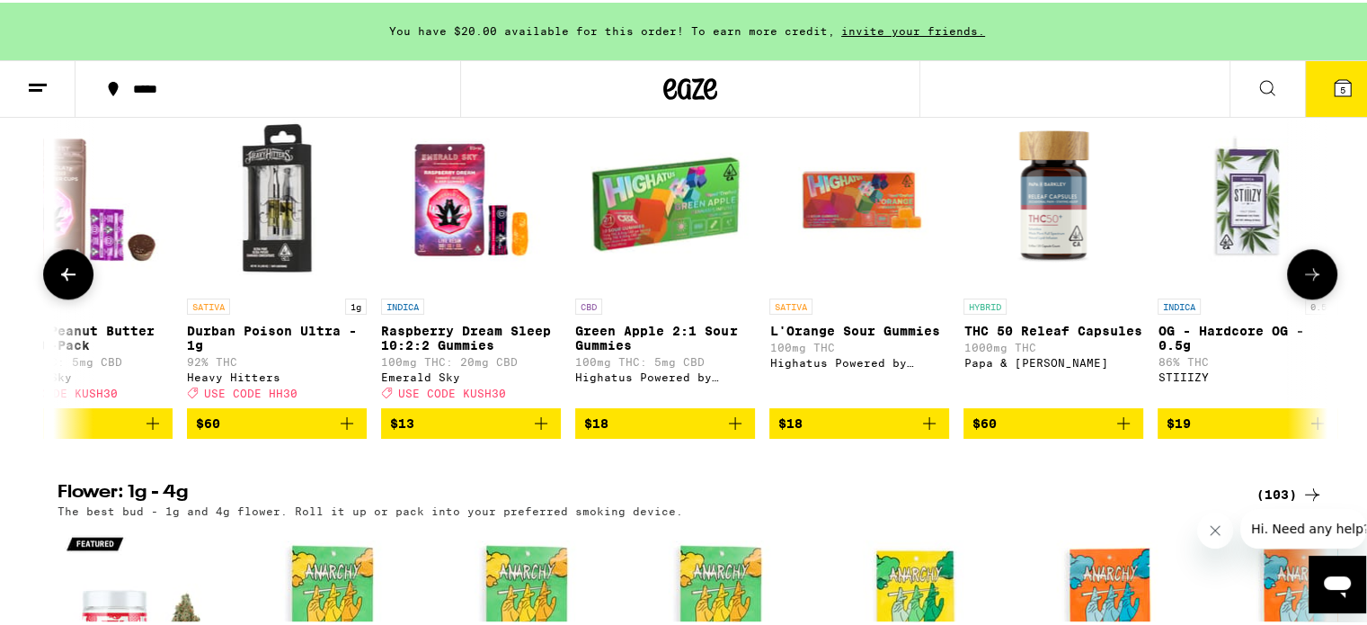
scroll to position [0, 9631]
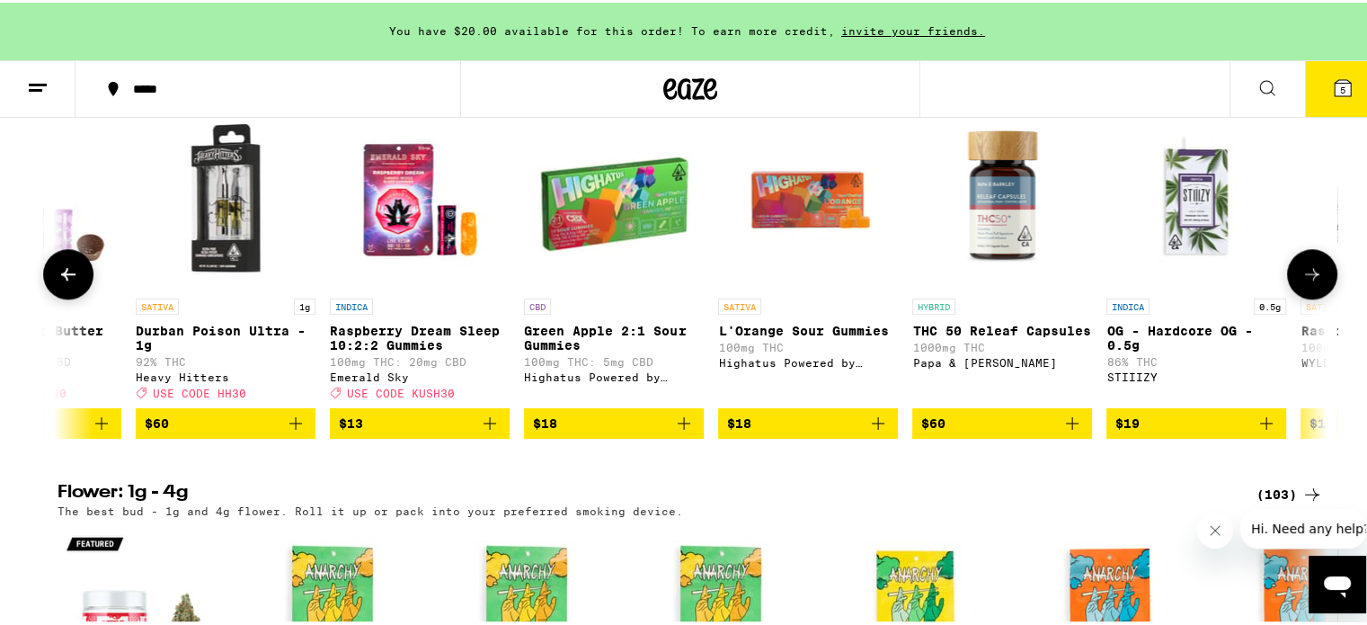
click at [1313, 282] on icon at bounding box center [1313, 272] width 22 height 22
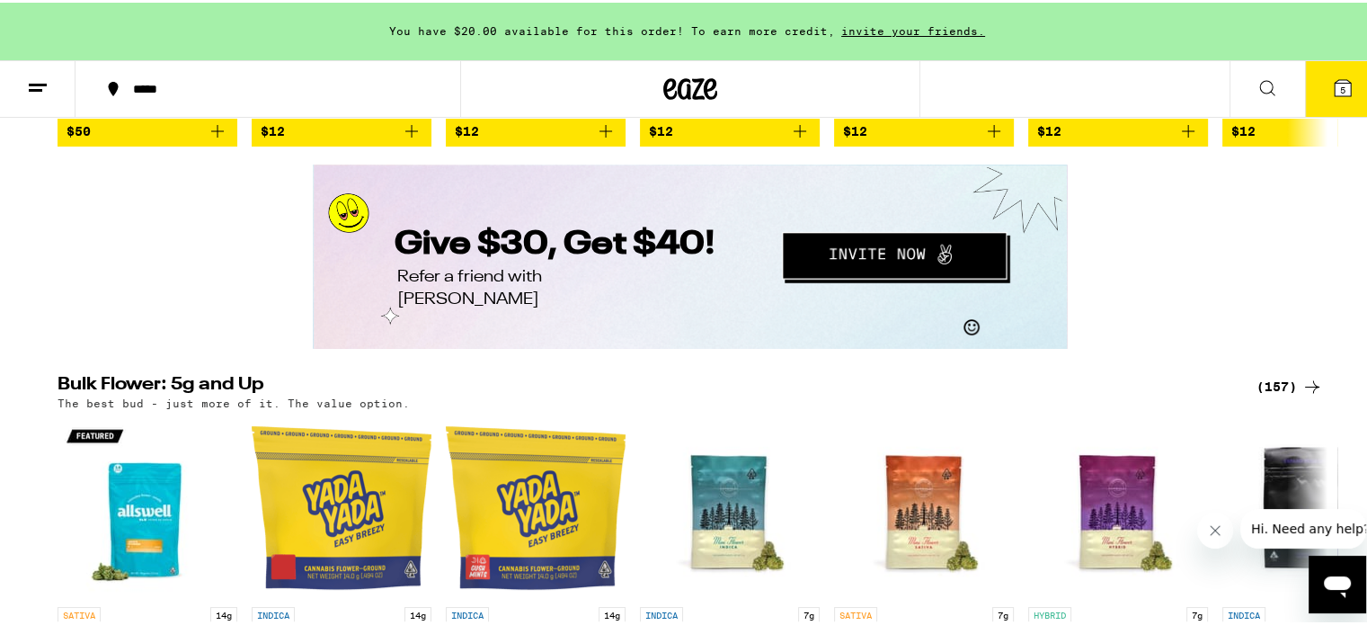
scroll to position [2697, 0]
